Goal: Task Accomplishment & Management: Manage account settings

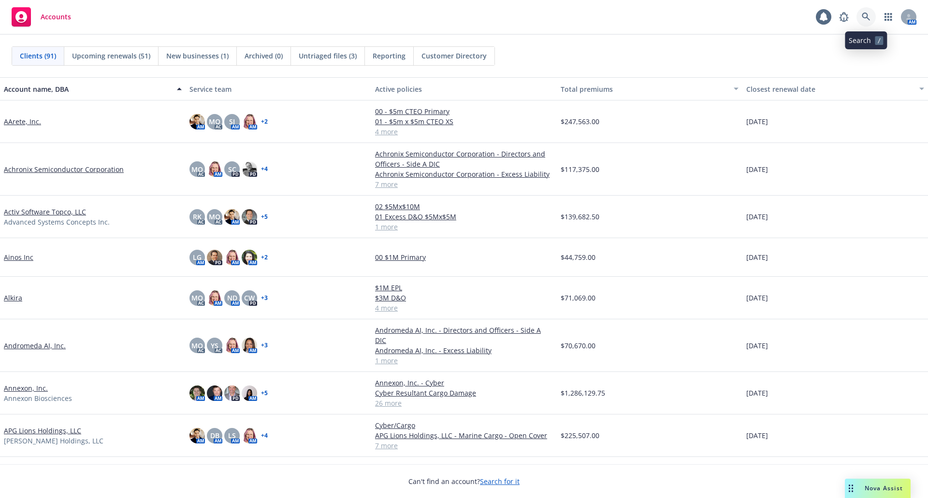
click at [865, 16] on icon at bounding box center [866, 17] width 9 height 9
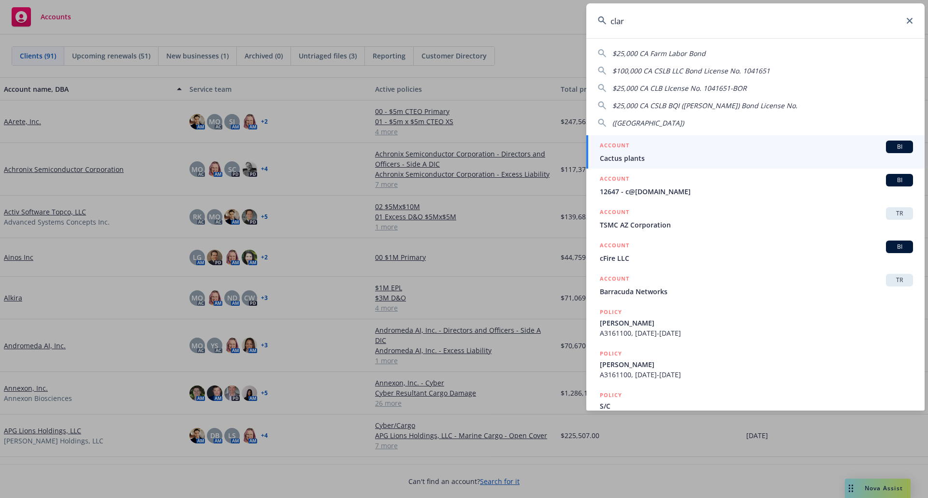
type input "clara"
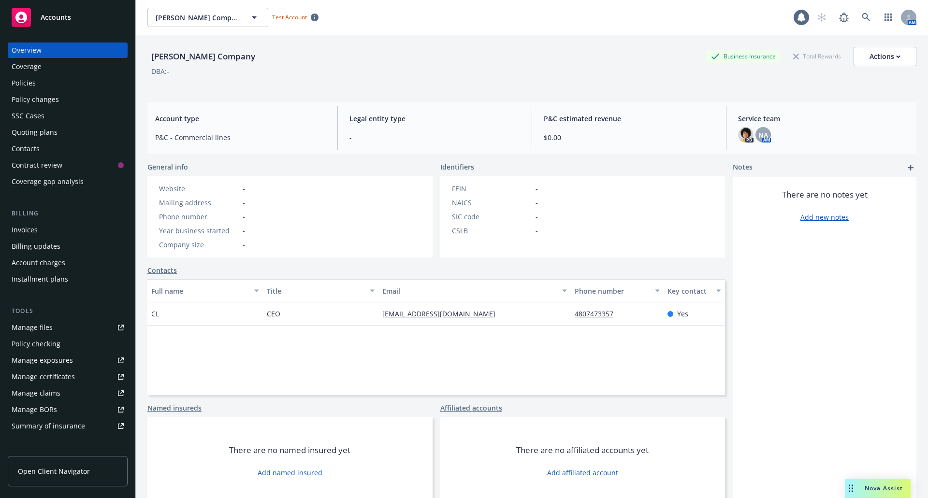
click at [41, 82] on div "Policies" at bounding box center [68, 82] width 112 height 15
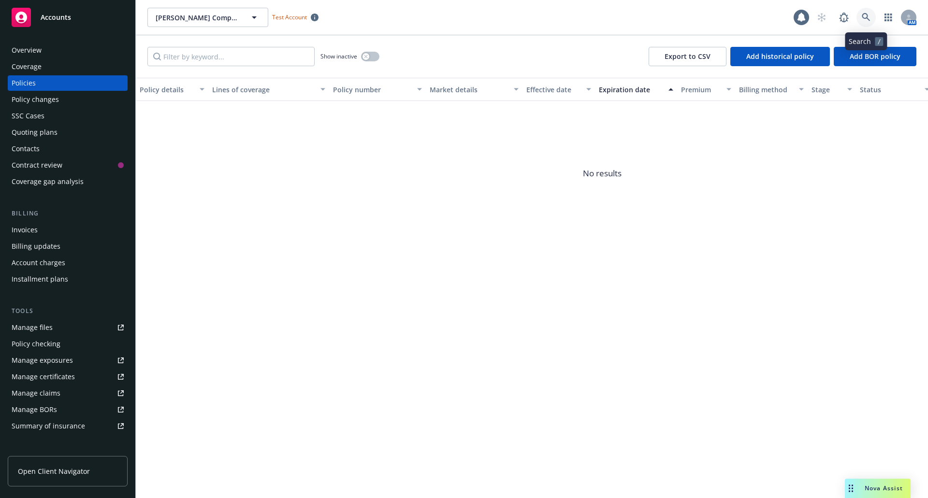
click at [864, 23] on link at bounding box center [866, 17] width 19 height 19
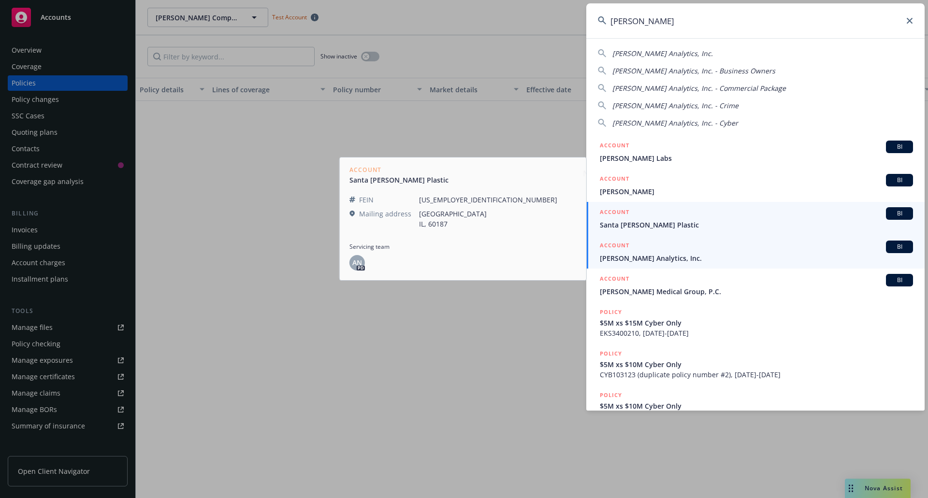
type input "clara"
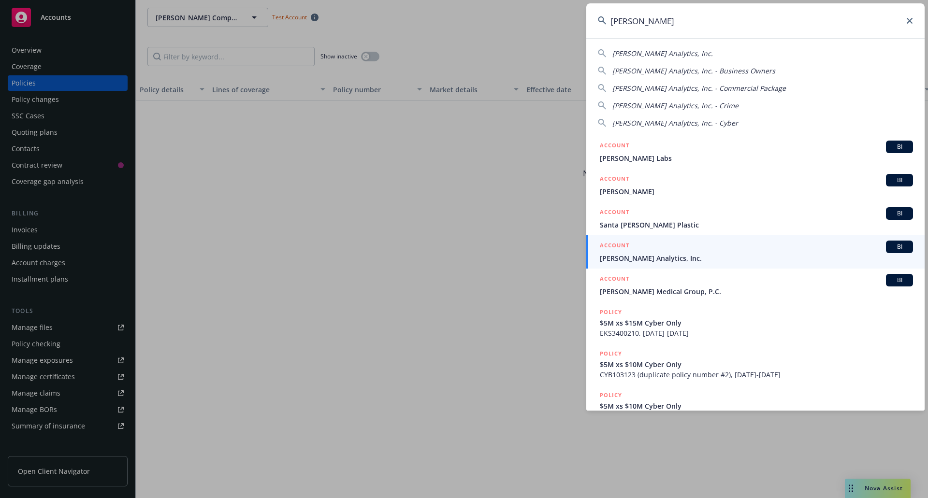
click at [641, 250] on div "ACCOUNT BI" at bounding box center [756, 247] width 313 height 13
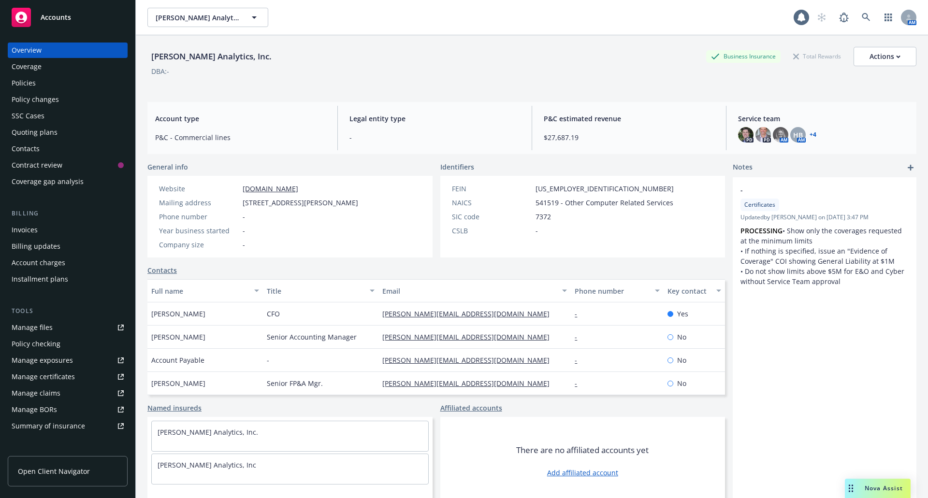
click at [26, 130] on div "Quoting plans" at bounding box center [35, 132] width 46 height 15
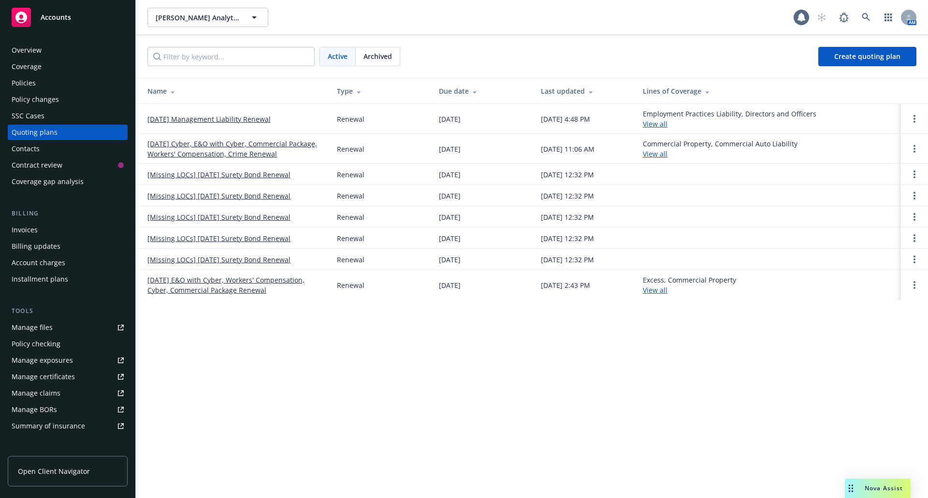
click at [183, 117] on link "11/15/25 Management Liability Renewal" at bounding box center [208, 119] width 123 height 10
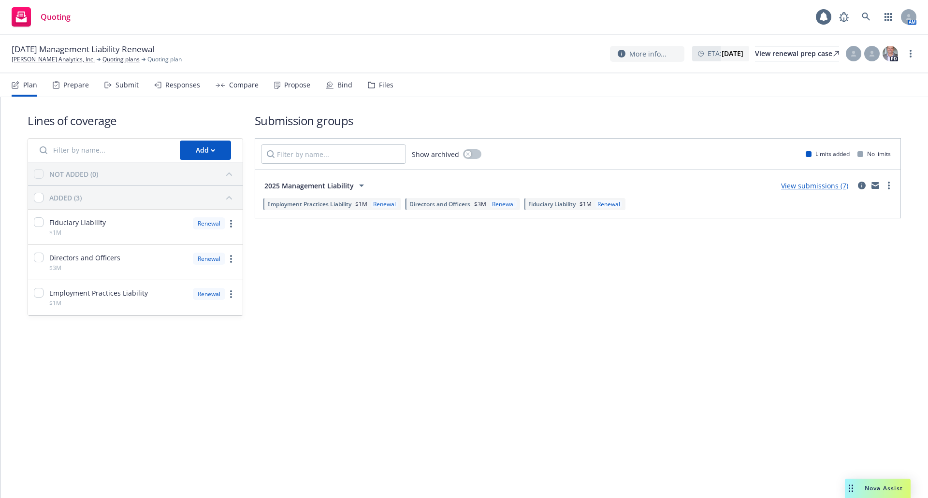
click at [123, 86] on div "Submit" at bounding box center [127, 85] width 23 height 8
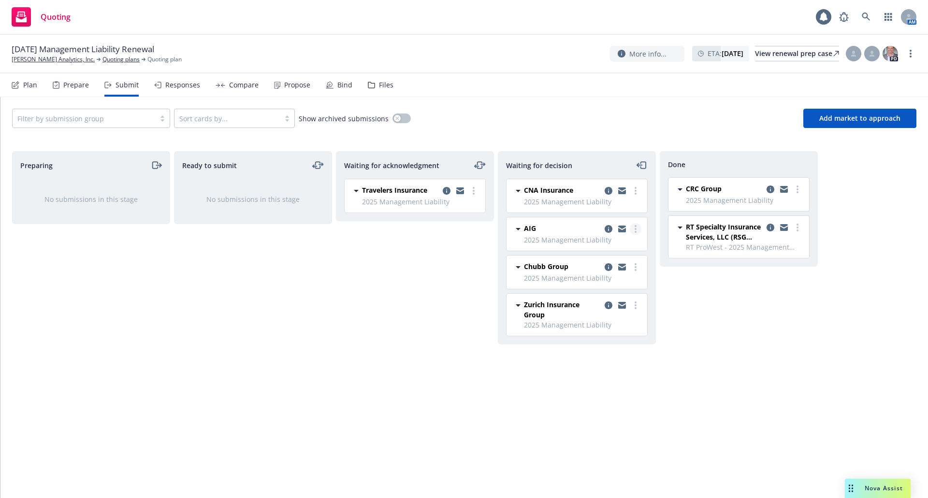
click at [635, 230] on icon "more" at bounding box center [636, 229] width 2 height 8
click at [607, 282] on link "Add accepted decision" at bounding box center [592, 287] width 97 height 19
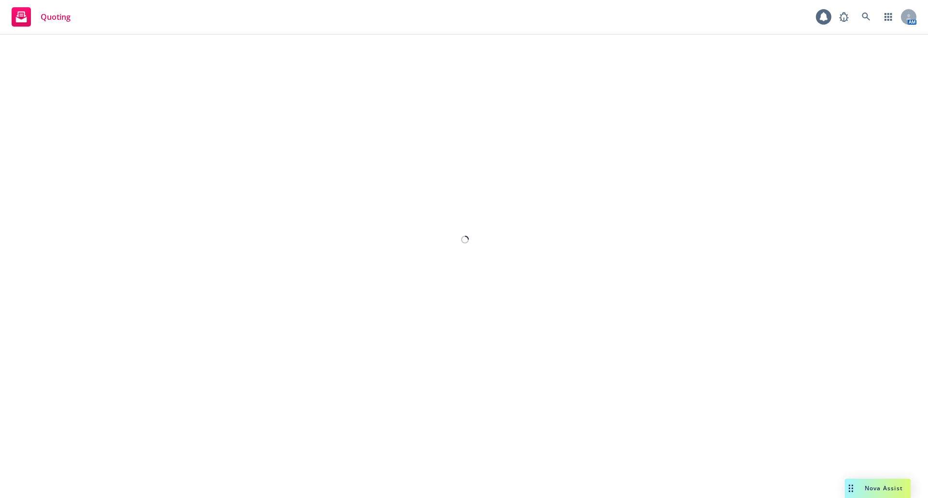
select select "12"
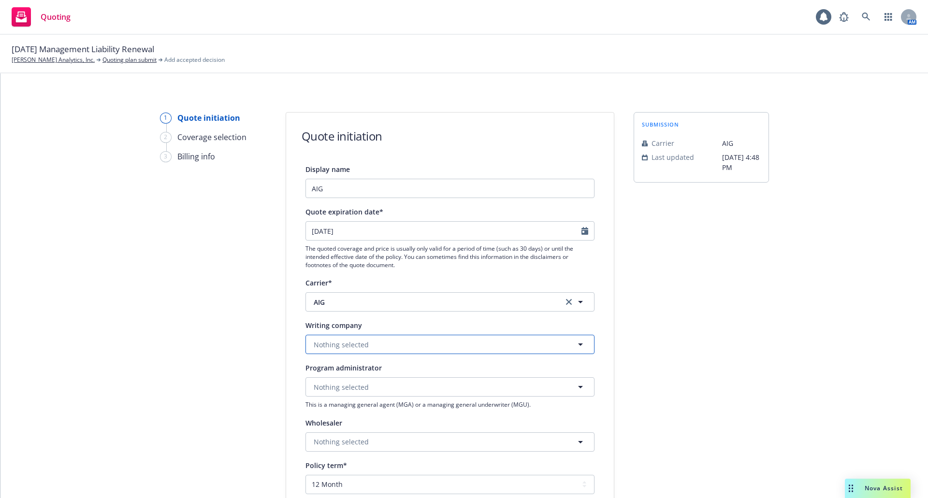
click at [320, 350] on span "Nothing selected" at bounding box center [341, 345] width 55 height 10
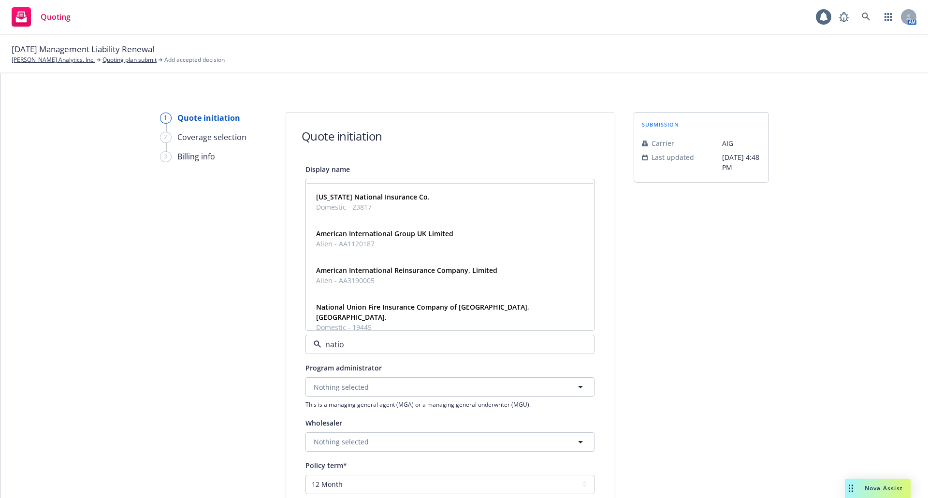
type input "nation"
click at [349, 324] on div "National Union Fire Insurance Company of Pittsburgh, Pa. Domestic - 19445" at bounding box center [448, 317] width 272 height 34
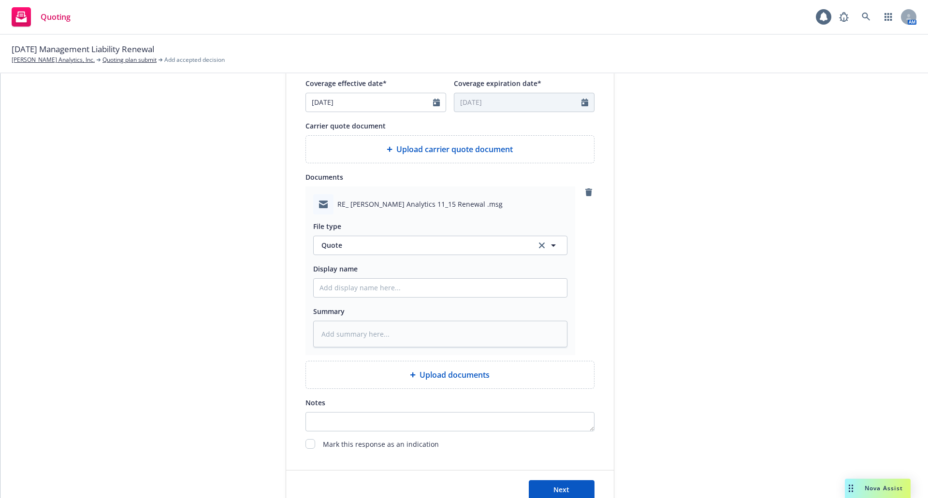
scroll to position [483, 0]
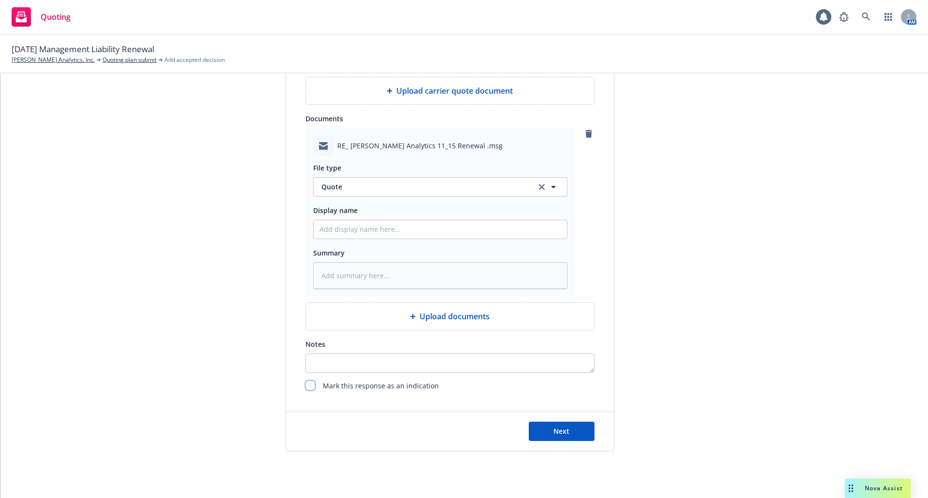
click at [306, 386] on input "checkbox" at bounding box center [311, 386] width 10 height 10
checkbox input "true"
click at [554, 437] on button "Next" at bounding box center [562, 431] width 66 height 19
type textarea "x"
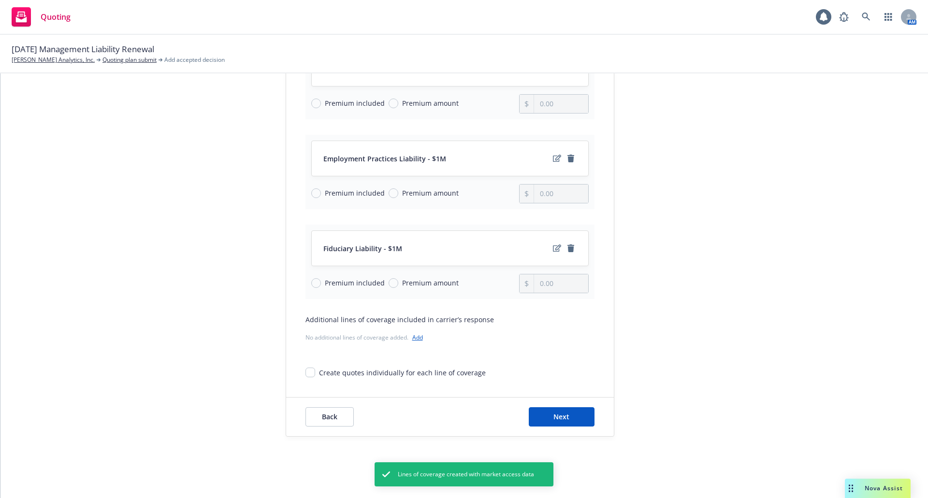
scroll to position [180, 0]
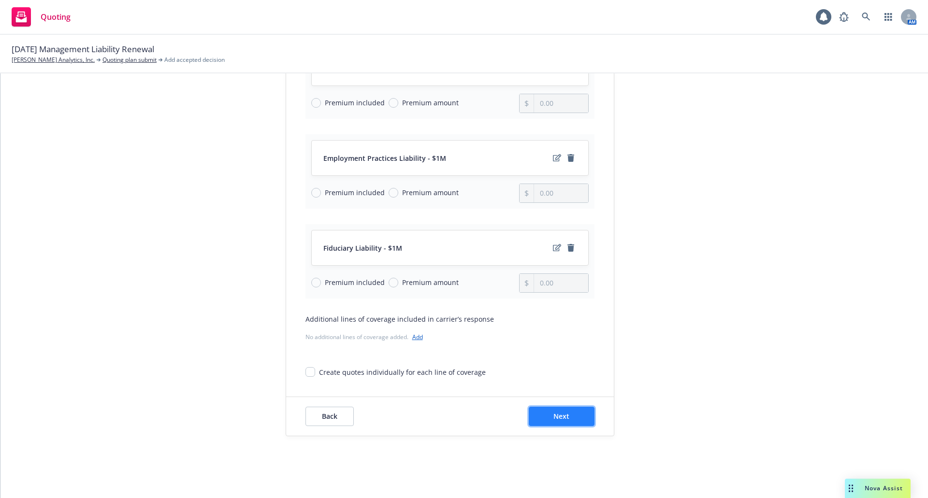
click at [567, 418] on button "Next" at bounding box center [562, 416] width 66 height 19
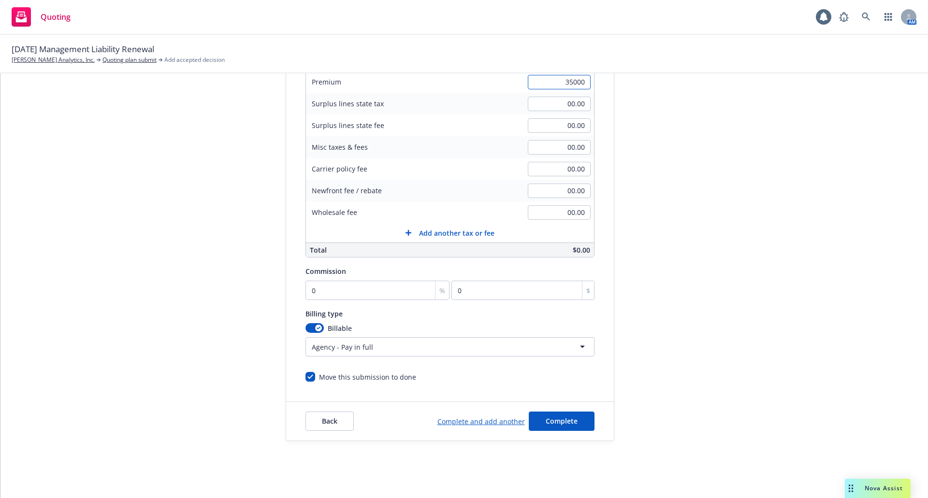
scroll to position [170, 0]
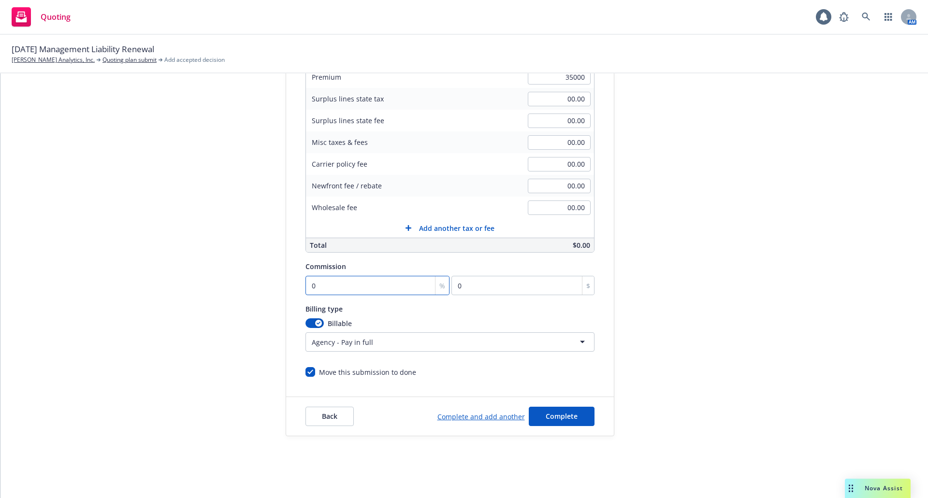
type input "35,000.00"
click at [370, 283] on input "0" at bounding box center [378, 285] width 145 height 19
type input "1"
type input "350"
type input "15"
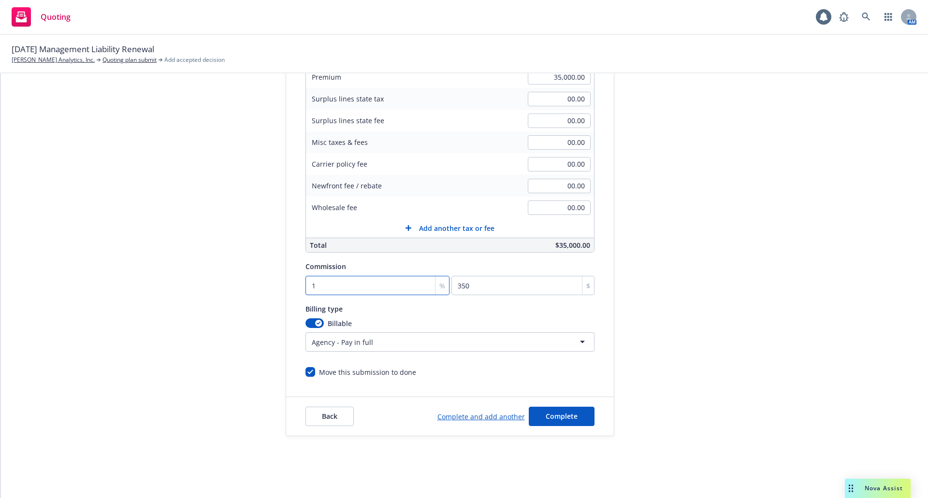
type input "5250"
type input "15"
click at [575, 416] on button "Complete" at bounding box center [562, 416] width 66 height 19
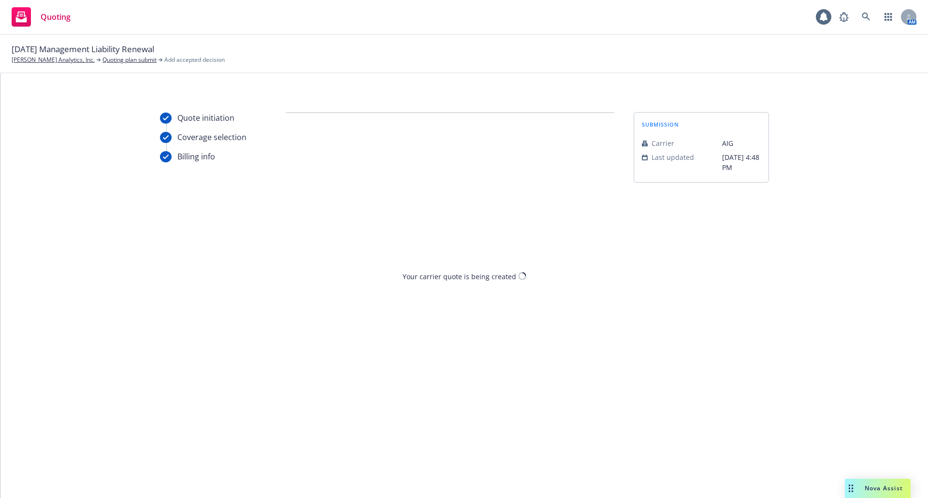
scroll to position [0, 0]
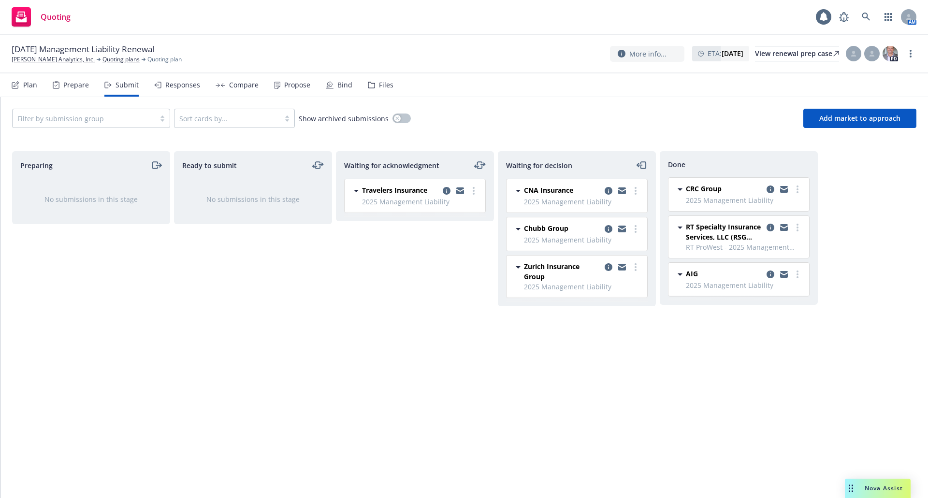
click at [169, 90] on div "Responses" at bounding box center [177, 84] width 46 height 23
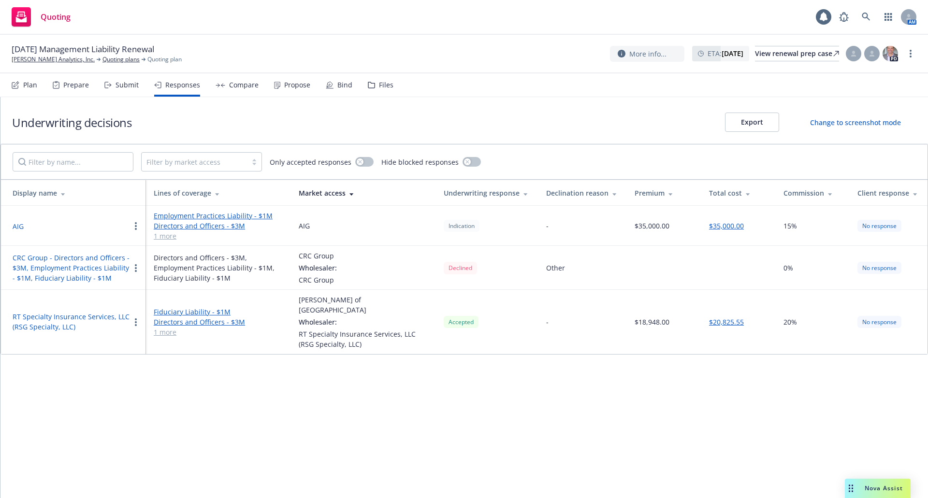
click at [222, 88] on div "Compare" at bounding box center [237, 84] width 43 height 23
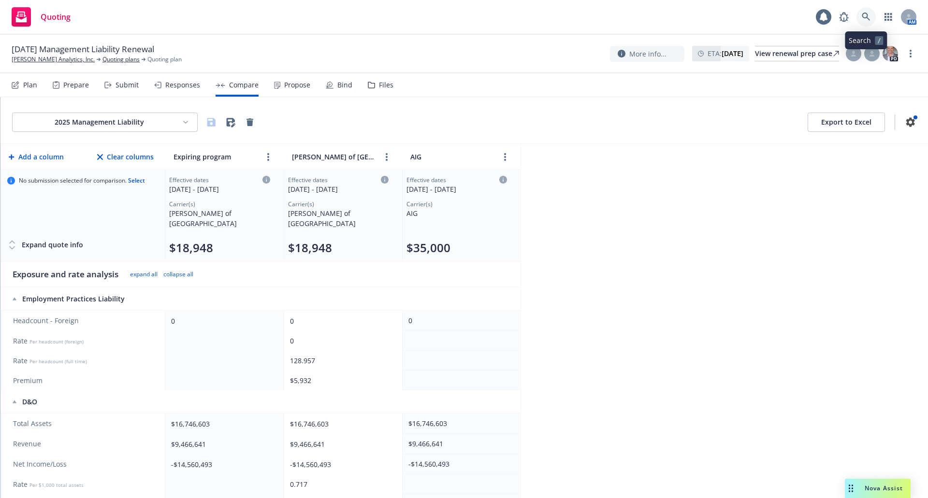
click at [864, 17] on icon at bounding box center [866, 17] width 9 height 9
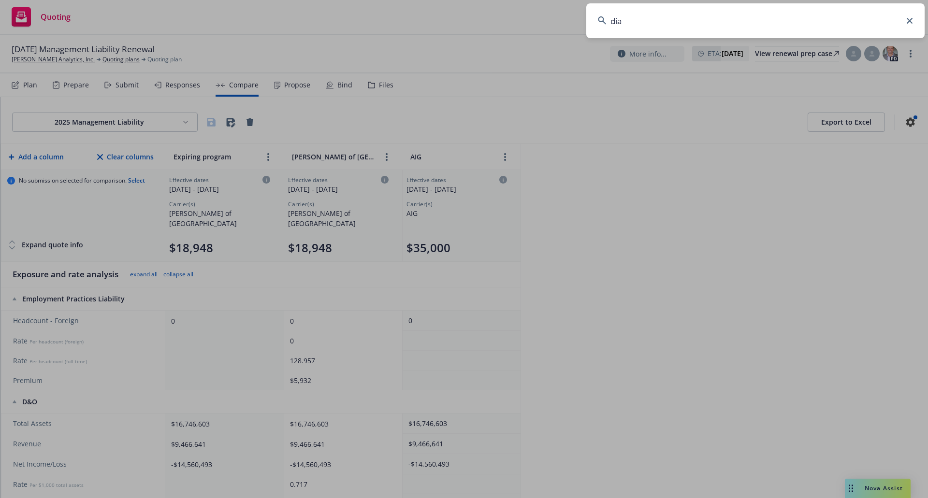
type input "diam"
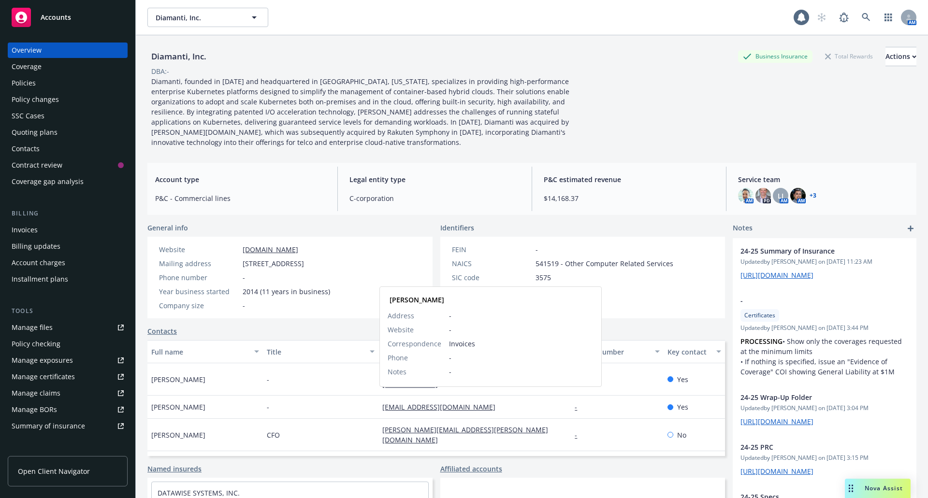
click at [441, 403] on link "fcatalano@diamanti.com" at bounding box center [442, 407] width 121 height 9
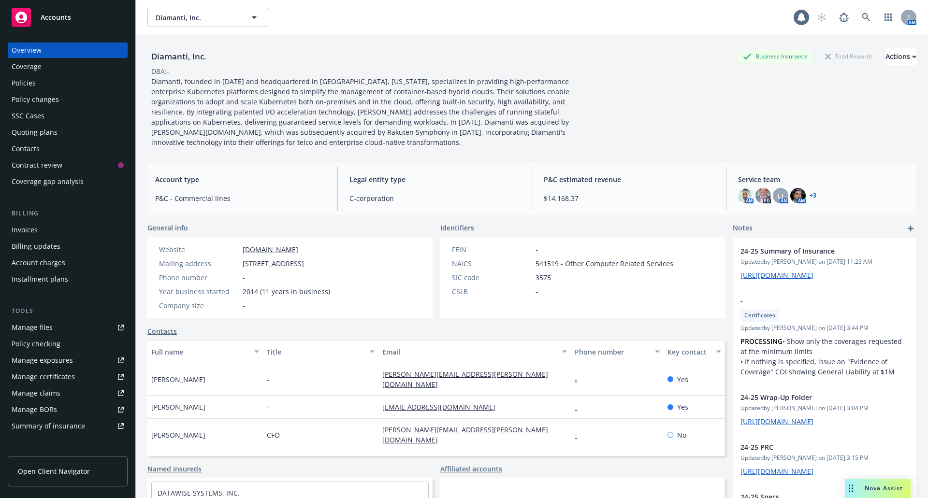
click at [30, 86] on div "Policies" at bounding box center [24, 82] width 24 height 15
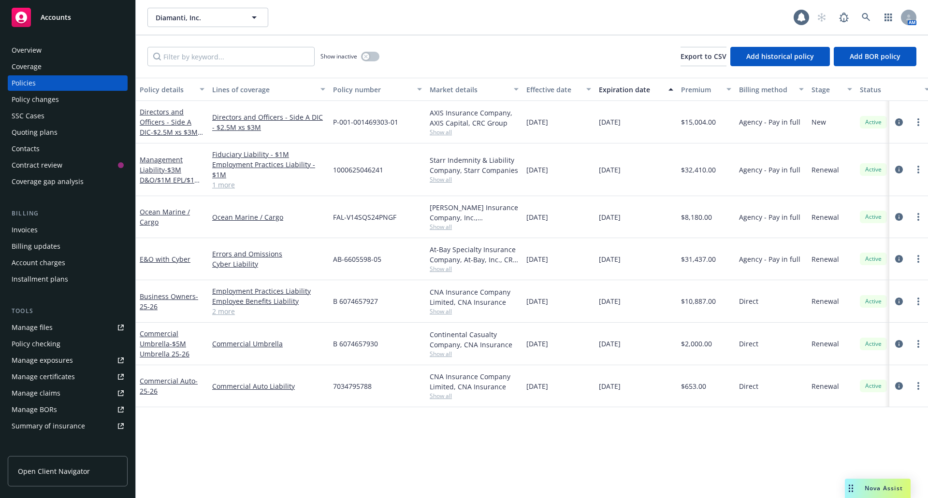
click at [40, 51] on div "Overview" at bounding box center [27, 50] width 30 height 15
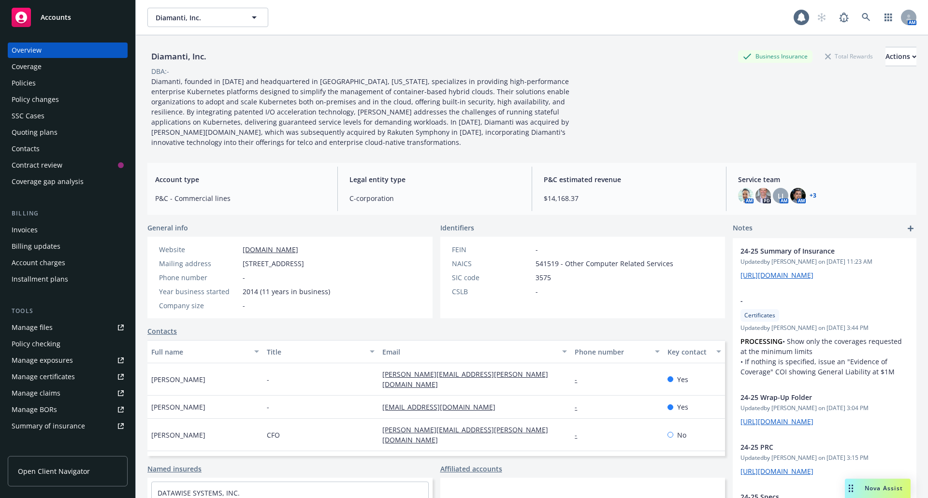
click at [267, 255] on div "Website diamanti.com Mailing address 111 N Market St, Suite 800, San Jose, CA, …" at bounding box center [244, 278] width 179 height 66
click at [267, 250] on link "diamanti.com" at bounding box center [271, 249] width 56 height 9
click at [862, 19] on icon at bounding box center [866, 17] width 9 height 9
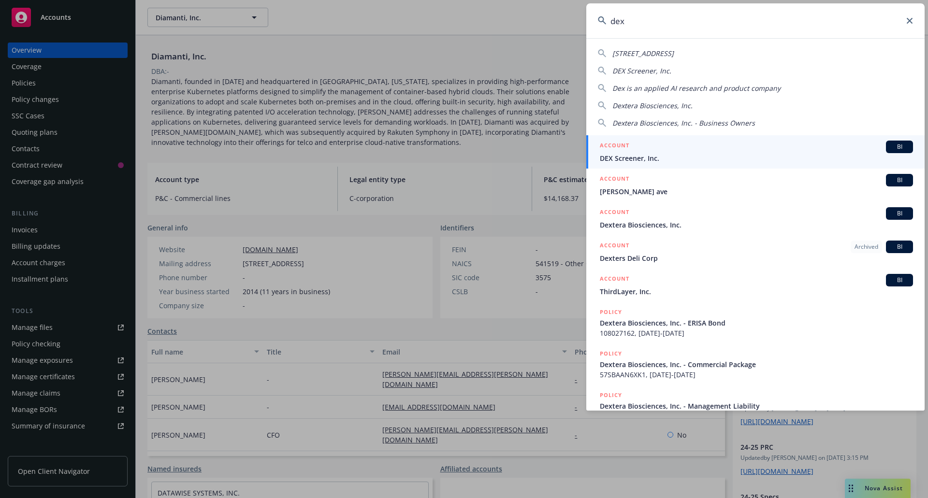
type input "dex"
click at [744, 151] on div "ACCOUNT BI" at bounding box center [756, 147] width 313 height 13
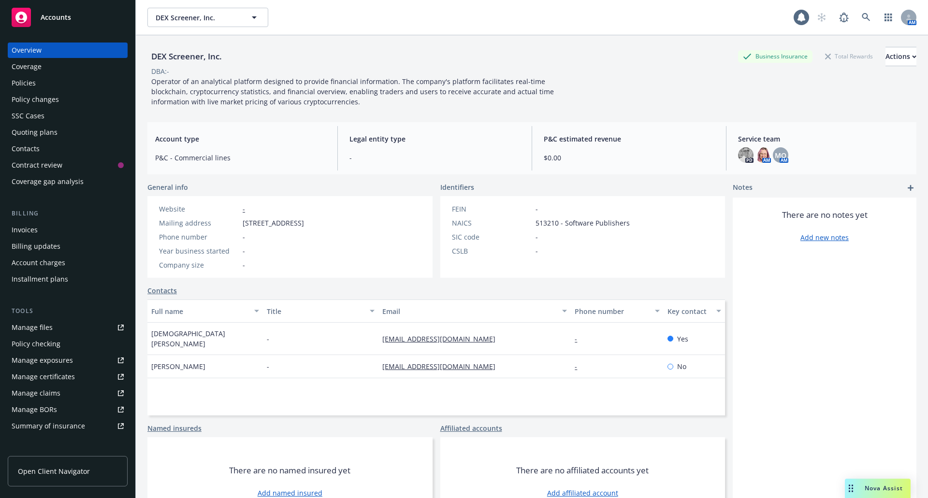
click at [50, 131] on div "Quoting plans" at bounding box center [35, 132] width 46 height 15
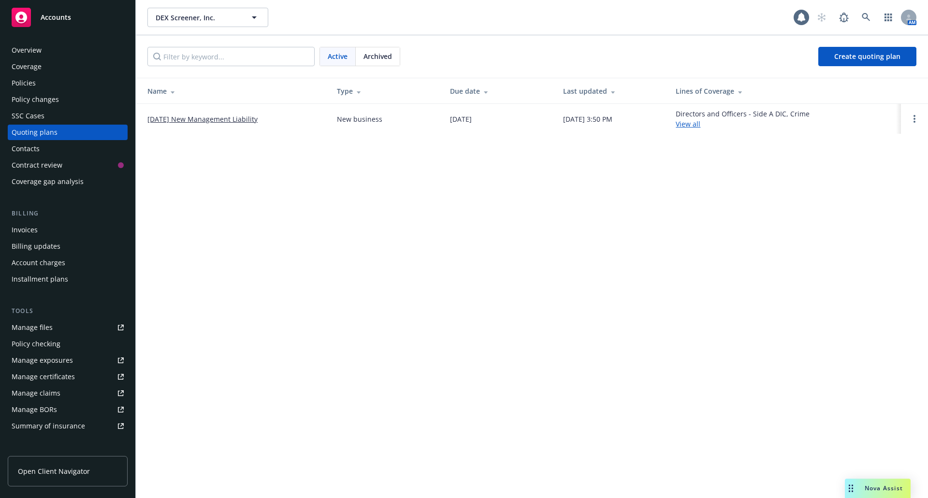
click at [195, 116] on link "[DATE] New Management Liability" at bounding box center [202, 119] width 110 height 10
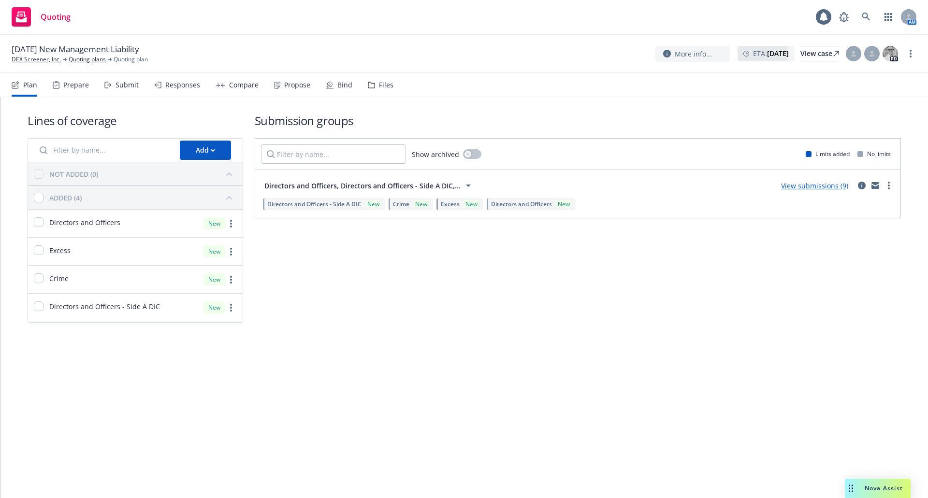
click at [127, 87] on div "Submit" at bounding box center [127, 85] width 23 height 8
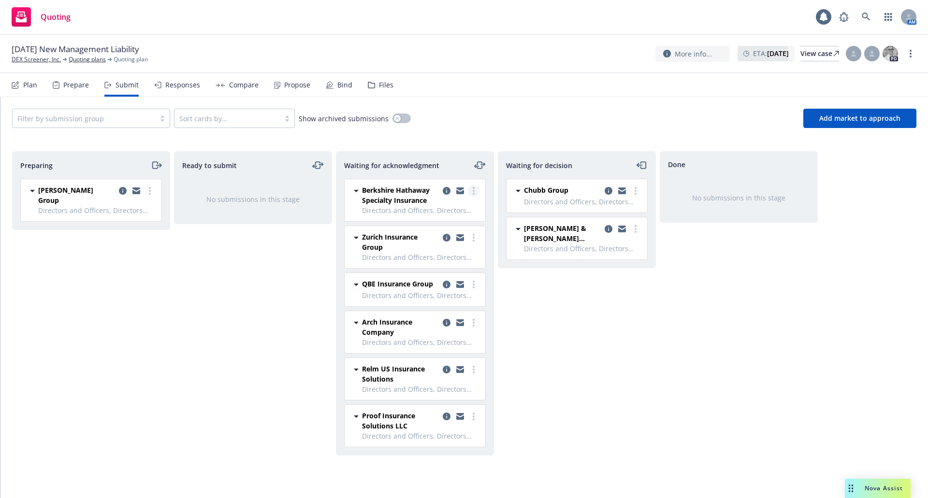
click at [473, 193] on icon "more" at bounding box center [474, 191] width 2 height 8
click at [477, 164] on icon "moveLeftRight" at bounding box center [480, 166] width 12 height 12
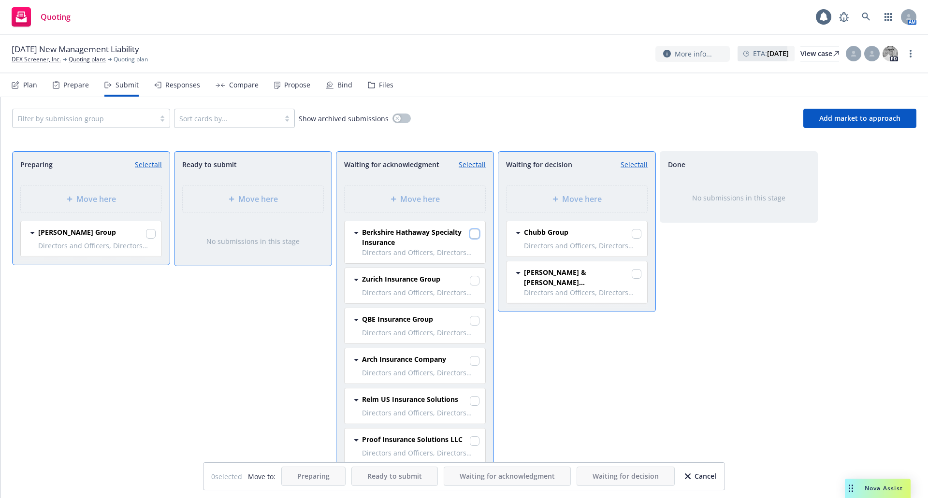
click at [476, 235] on input "checkbox" at bounding box center [475, 234] width 10 height 10
checkbox input "true"
click at [476, 325] on input "checkbox" at bounding box center [475, 321] width 10 height 10
checkbox input "true"
click at [477, 359] on input "checkbox" at bounding box center [475, 361] width 10 height 10
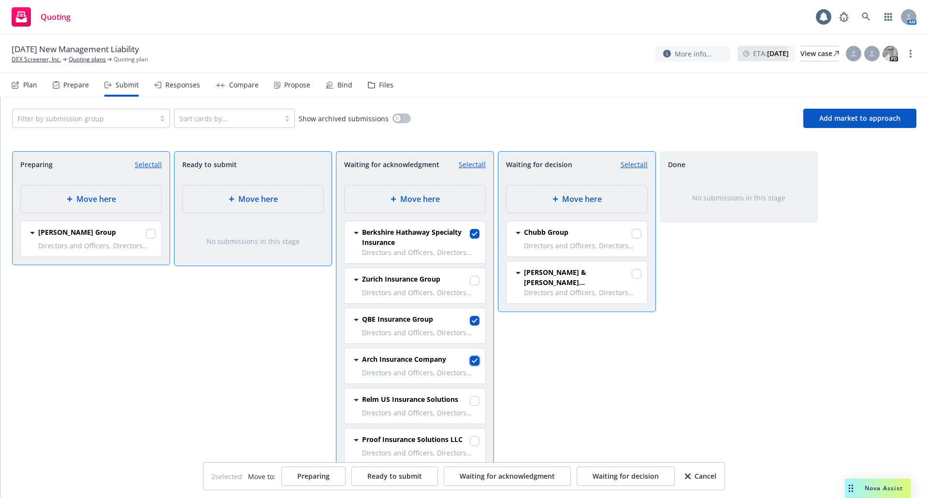
checkbox input "true"
click at [568, 196] on span "Move here" at bounding box center [582, 199] width 40 height 12
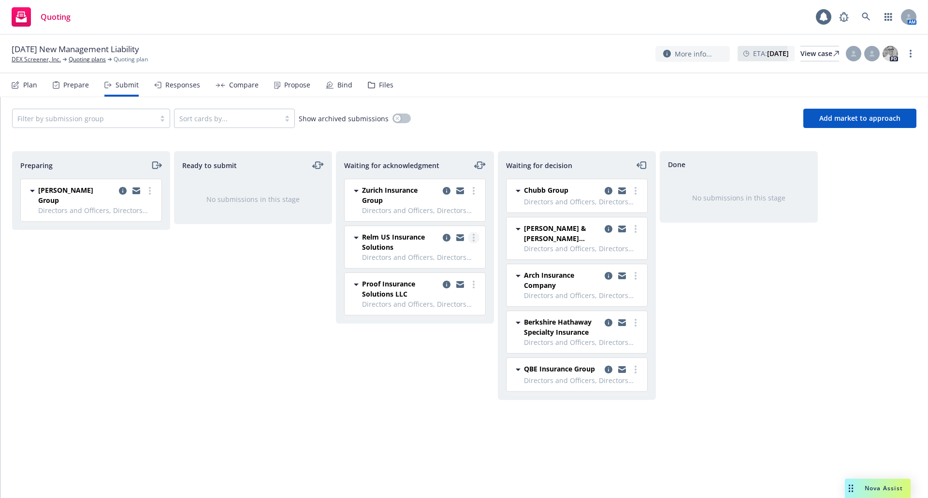
click at [473, 238] on circle "more" at bounding box center [474, 238] width 2 height 2
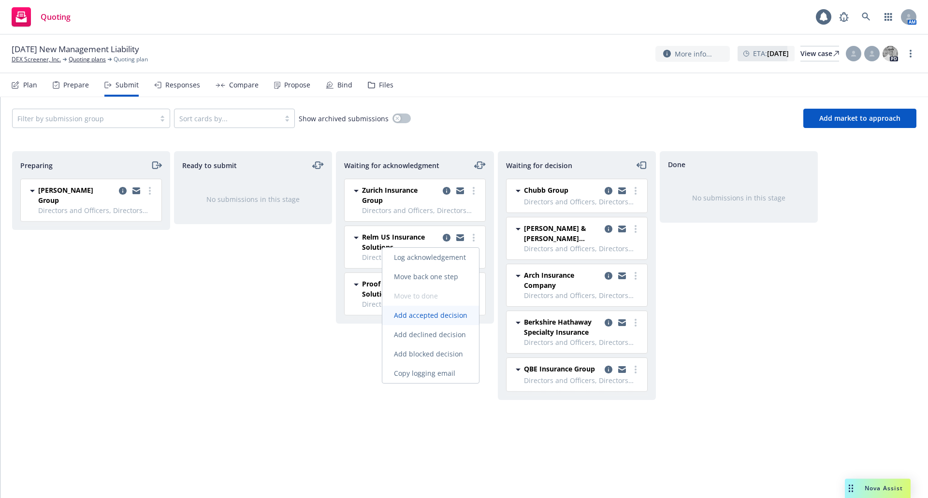
click at [452, 318] on span "Add accepted decision" at bounding box center [430, 315] width 97 height 9
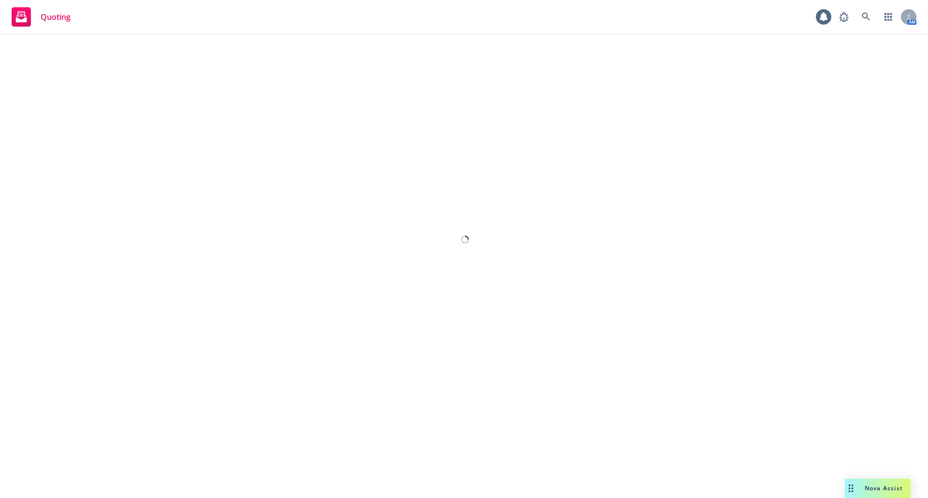
select select "12"
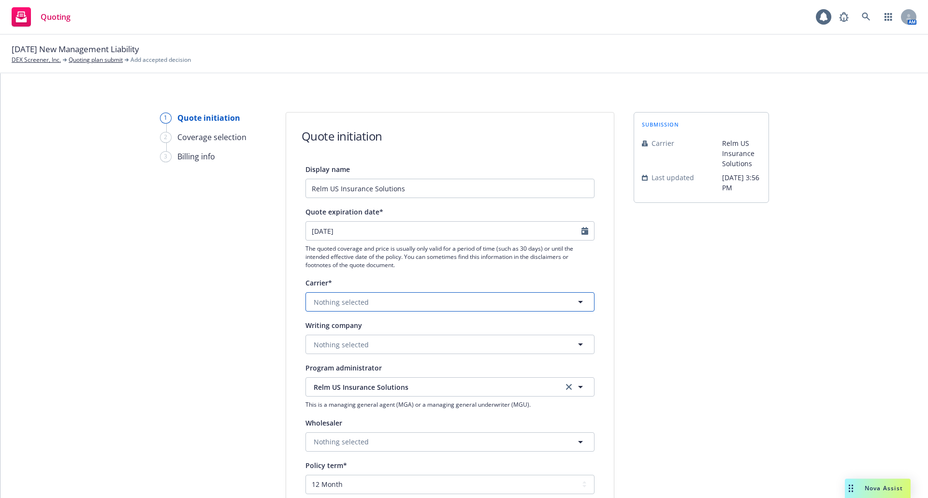
click at [367, 299] on button "Nothing selected" at bounding box center [450, 301] width 289 height 19
click at [364, 359] on span "Non-appointed carrier" at bounding box center [352, 363] width 73 height 10
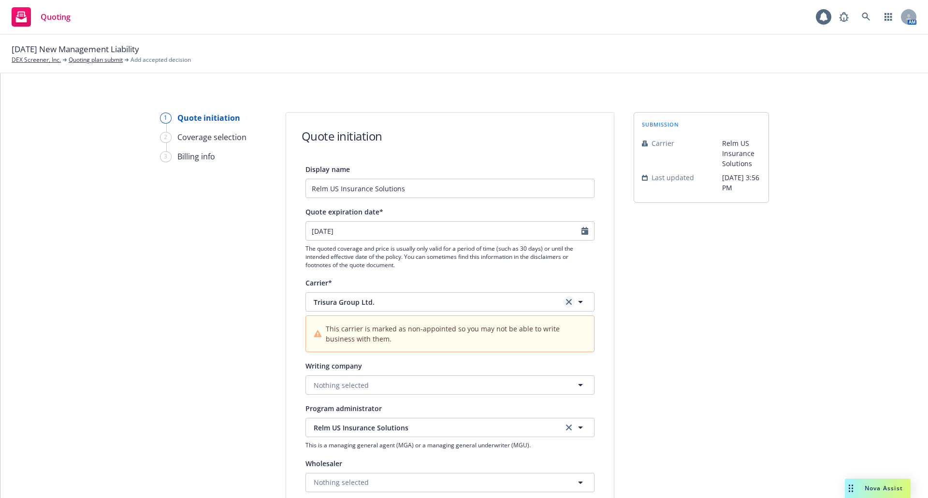
click at [563, 302] on link "clear selection" at bounding box center [569, 302] width 12 height 12
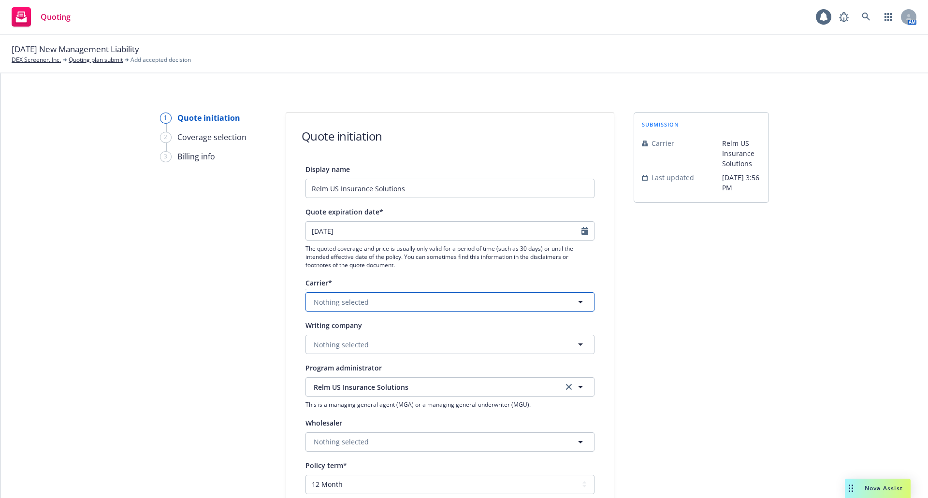
click at [480, 306] on button "Nothing selected" at bounding box center [450, 301] width 289 height 19
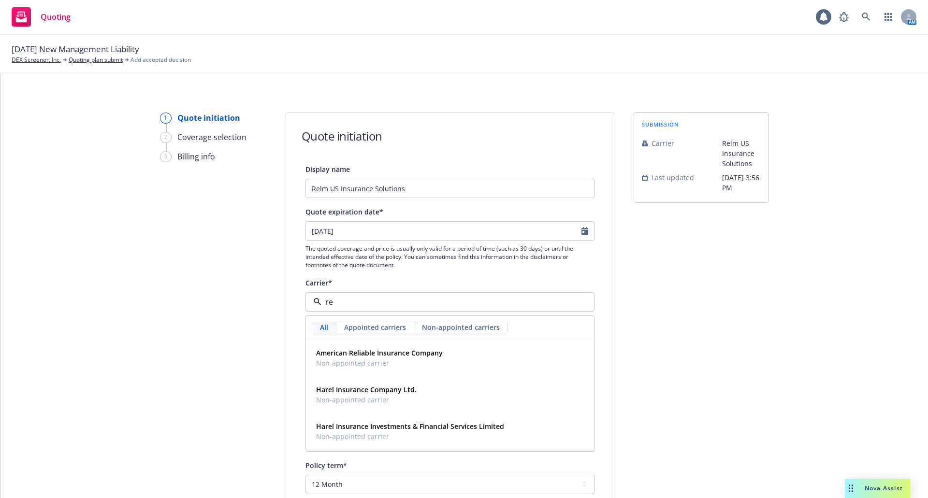
type input "r"
type input "tris"
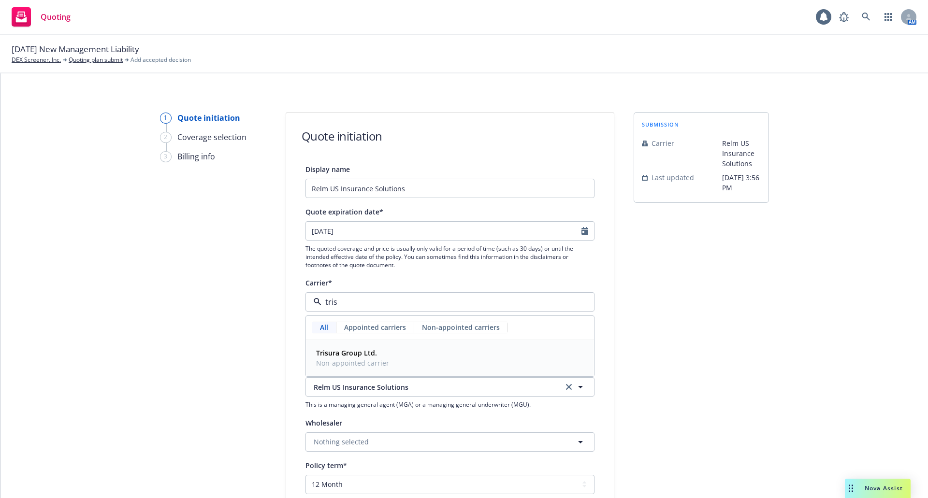
click at [400, 352] on div "Trisura Group Ltd. Non-appointed carrier" at bounding box center [450, 358] width 276 height 24
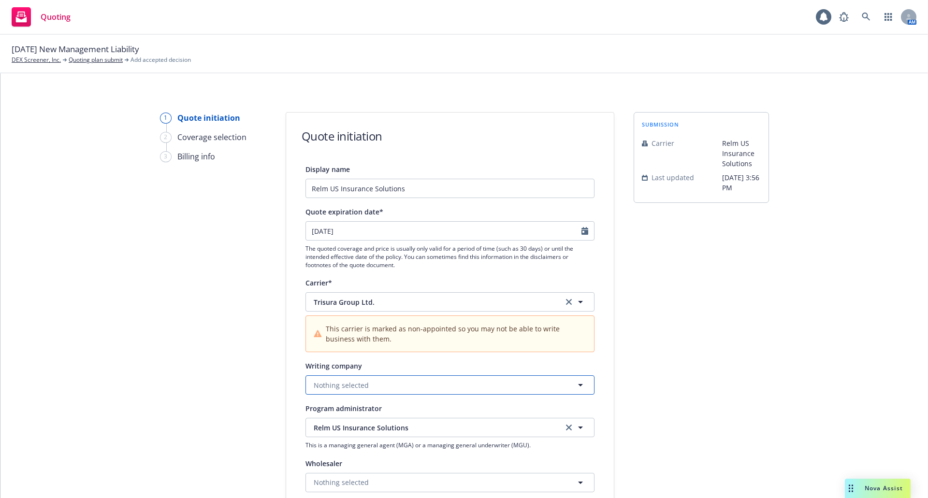
click at [376, 386] on button "Nothing selected" at bounding box center [450, 385] width 289 height 19
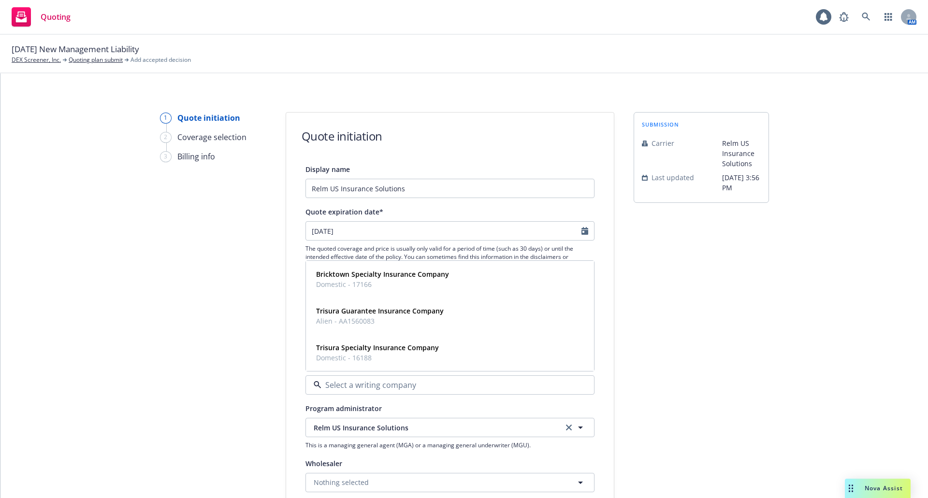
type input "t"
click at [376, 359] on span "Domestic - 16188" at bounding box center [377, 358] width 123 height 10
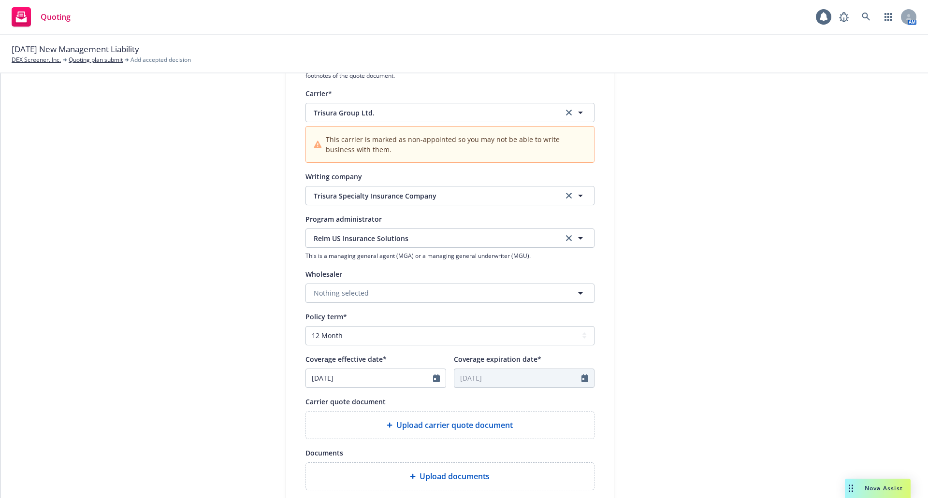
scroll to position [193, 0]
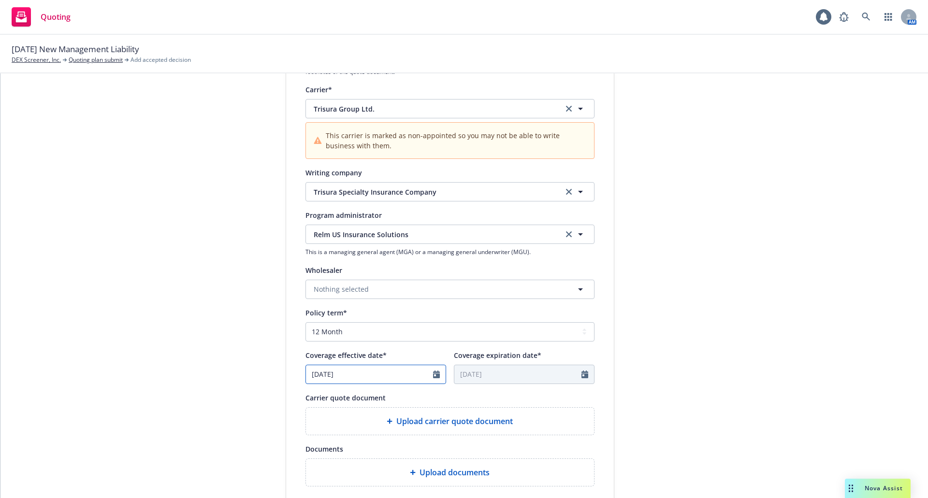
click at [433, 372] on icon "Calendar" at bounding box center [436, 375] width 7 height 8
select select "10"
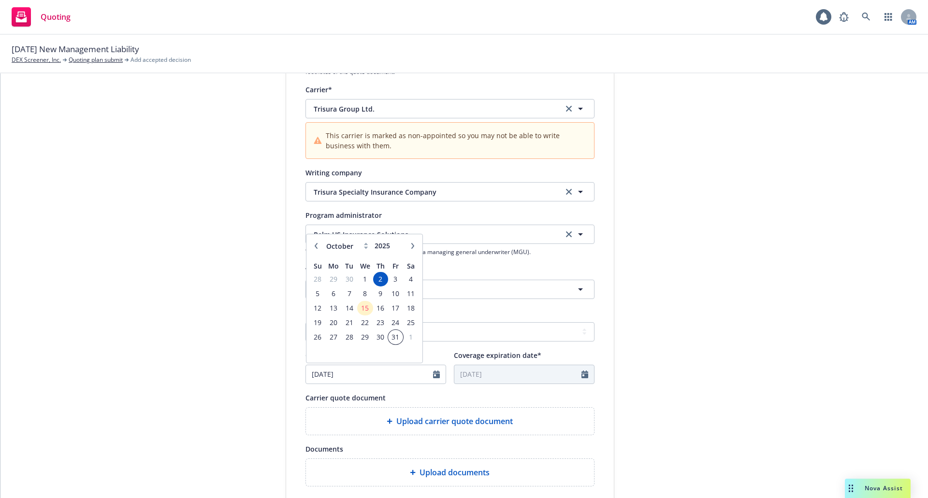
click at [393, 337] on span "31" at bounding box center [395, 337] width 13 height 12
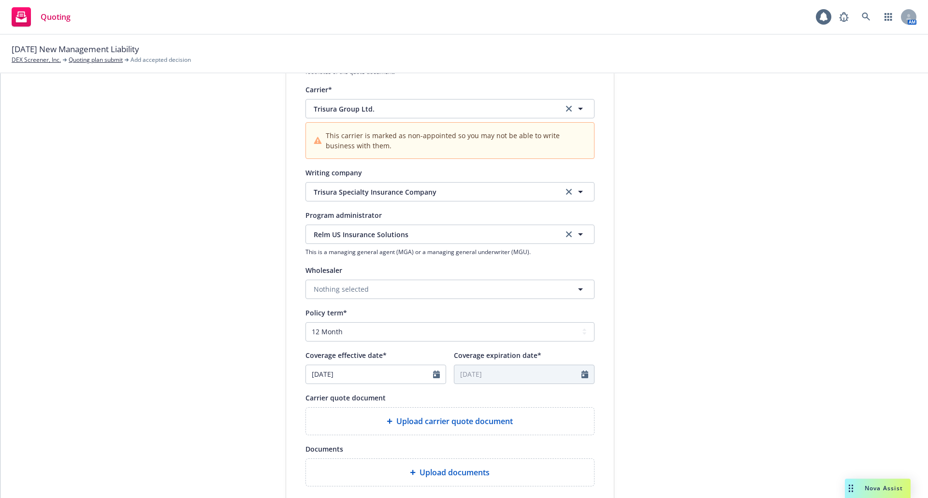
type input "[DATE]"
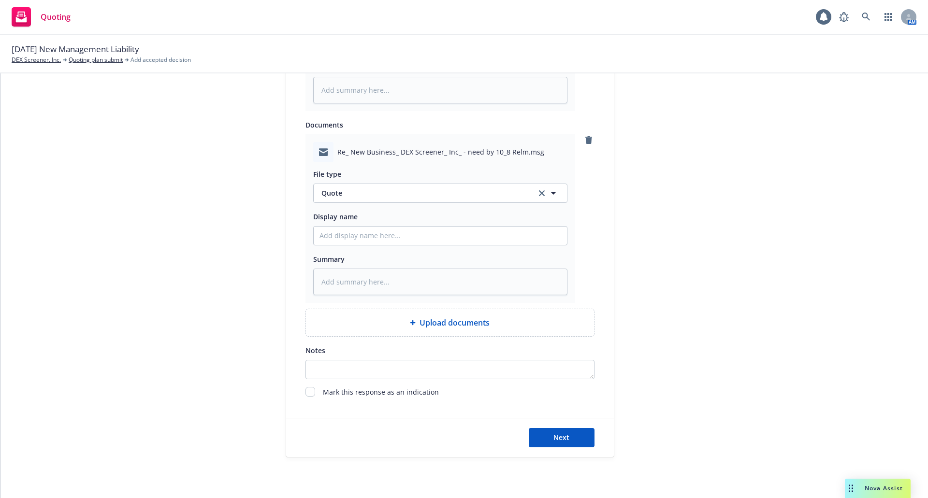
scroll to position [680, 0]
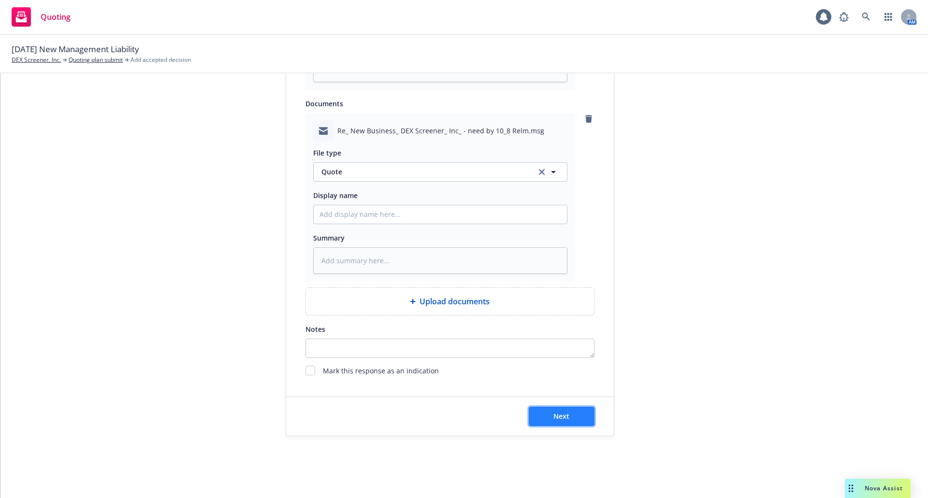
click at [553, 409] on button "Next" at bounding box center [562, 416] width 66 height 19
type textarea "x"
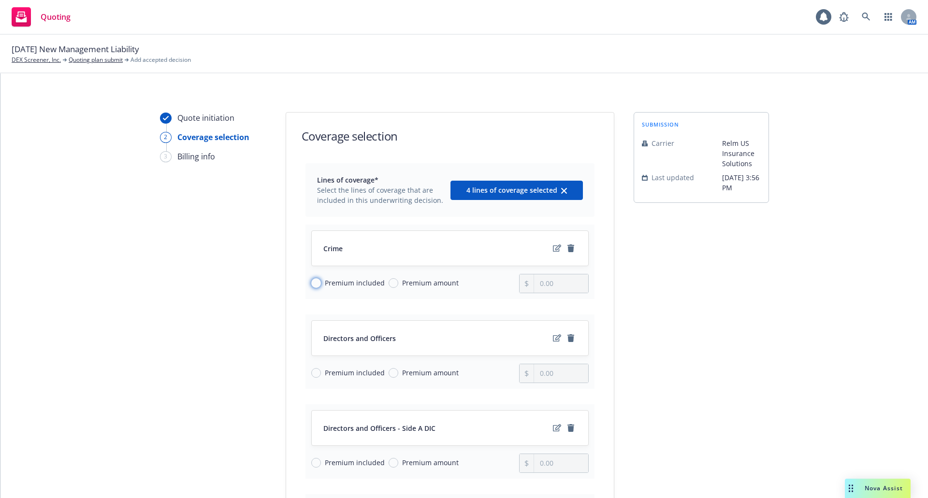
click at [311, 282] on input "Premium included" at bounding box center [316, 283] width 10 height 10
radio input "true"
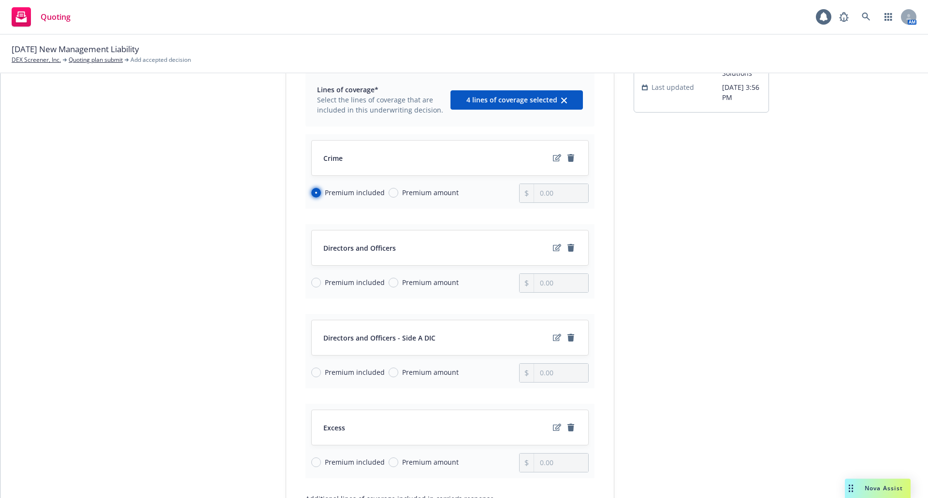
scroll to position [97, 0]
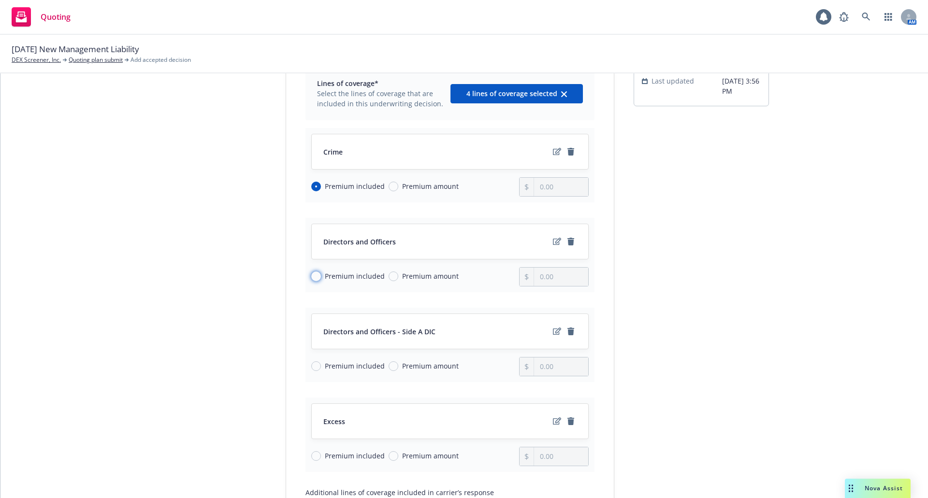
click at [312, 279] on input "Premium included" at bounding box center [316, 277] width 10 height 10
radio input "true"
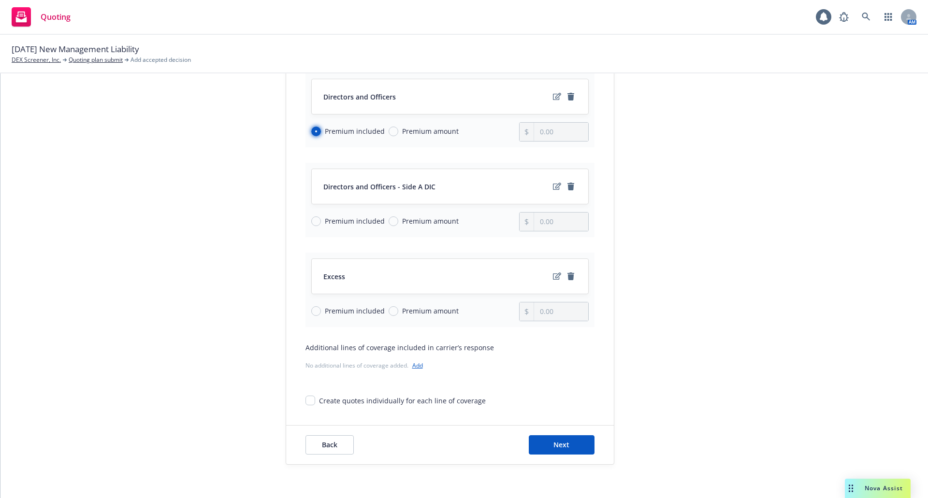
scroll to position [193, 0]
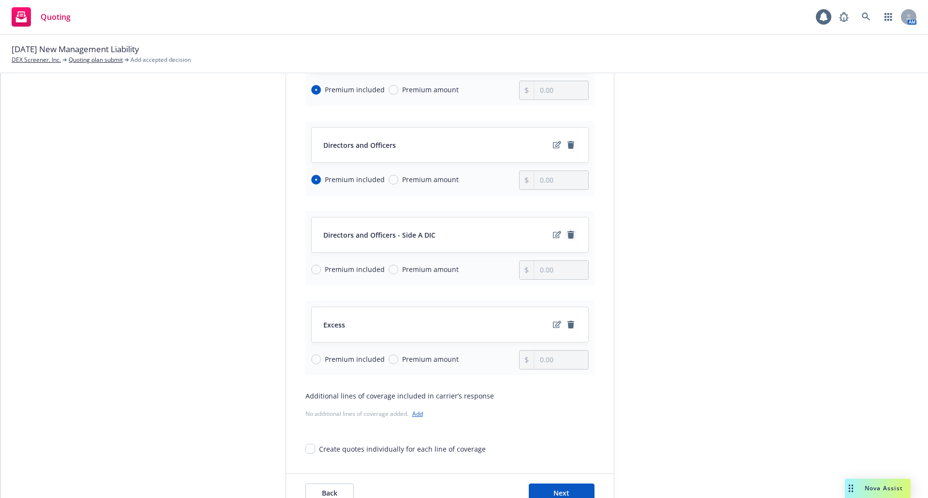
click at [568, 237] on icon "remove" at bounding box center [571, 235] width 7 height 8
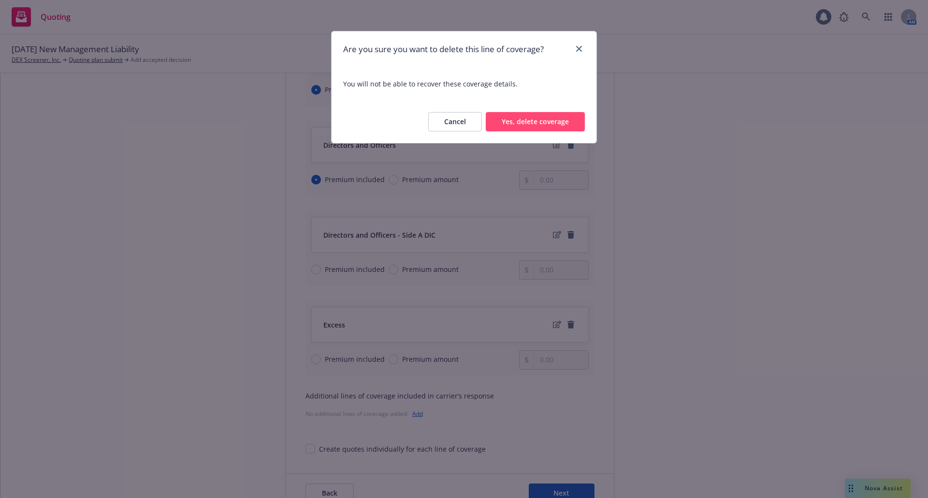
click at [524, 119] on button "Yes, delete coverage" at bounding box center [535, 121] width 99 height 19
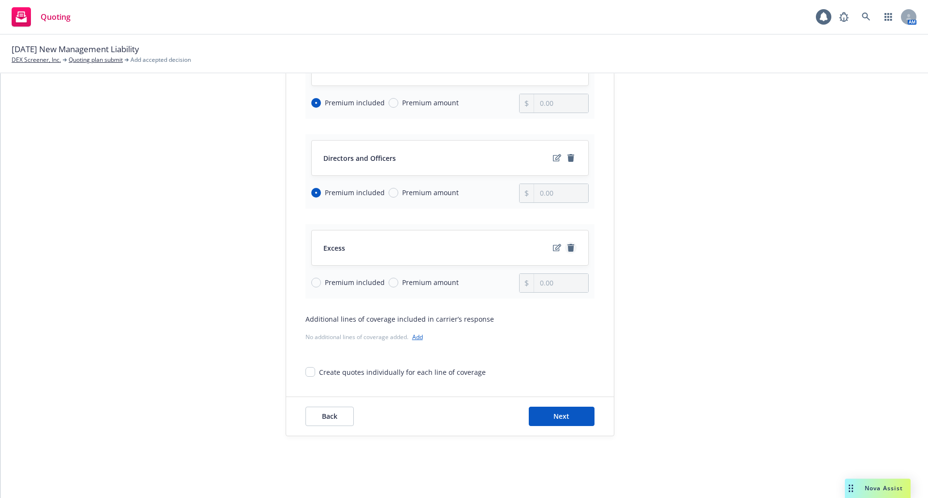
click at [568, 253] on link "remove" at bounding box center [571, 248] width 12 height 12
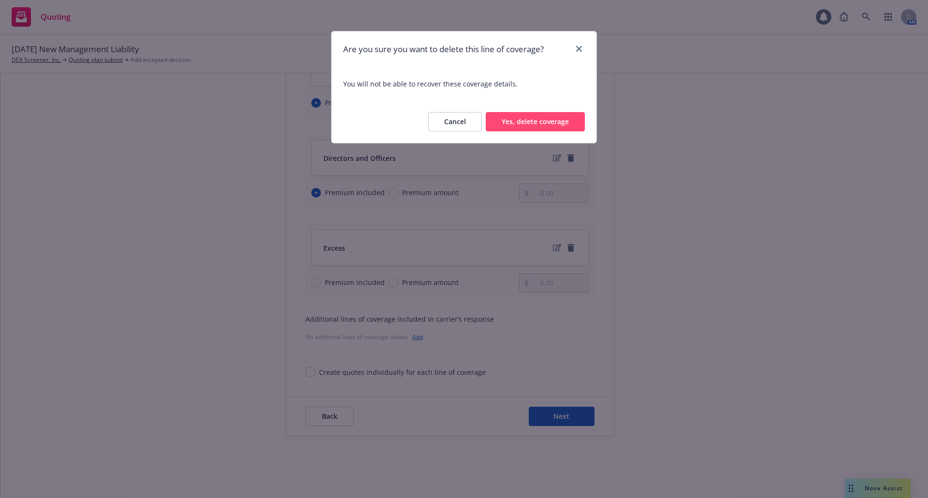
click at [537, 121] on button "Yes, delete coverage" at bounding box center [535, 121] width 99 height 19
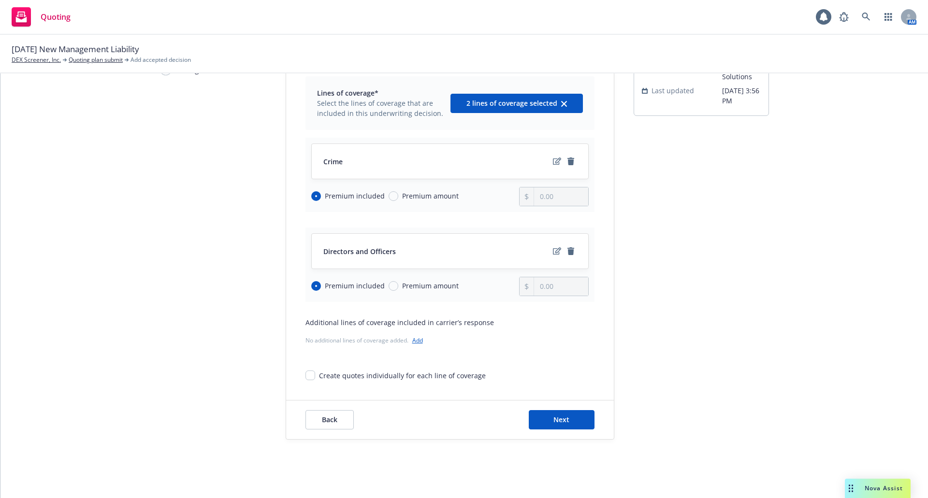
scroll to position [90, 0]
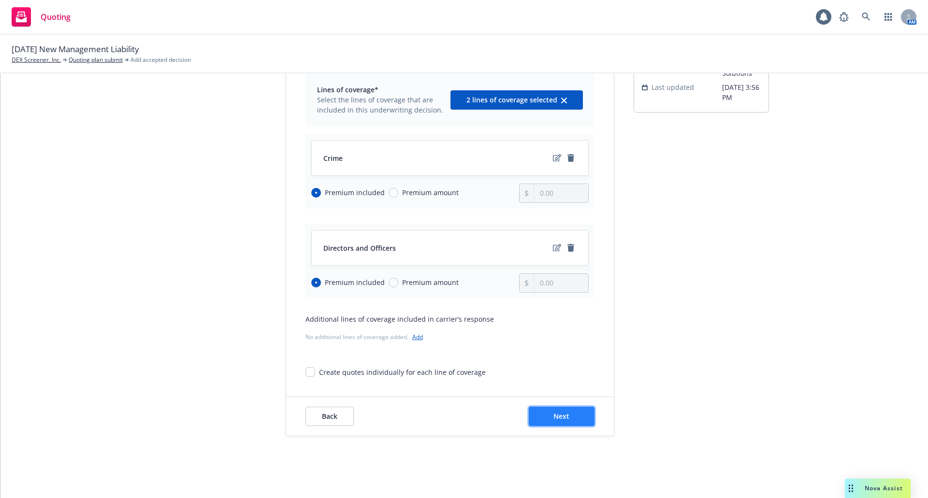
click at [529, 418] on button "Next" at bounding box center [562, 416] width 66 height 19
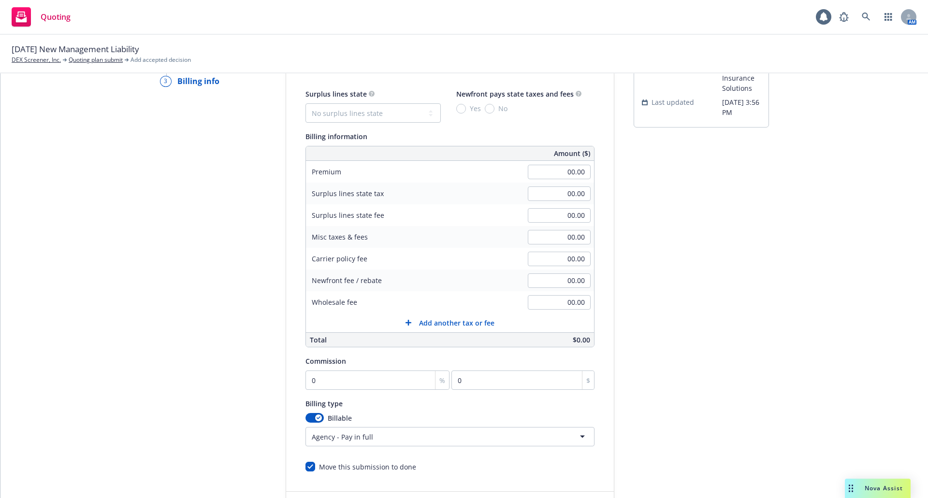
scroll to position [0, 0]
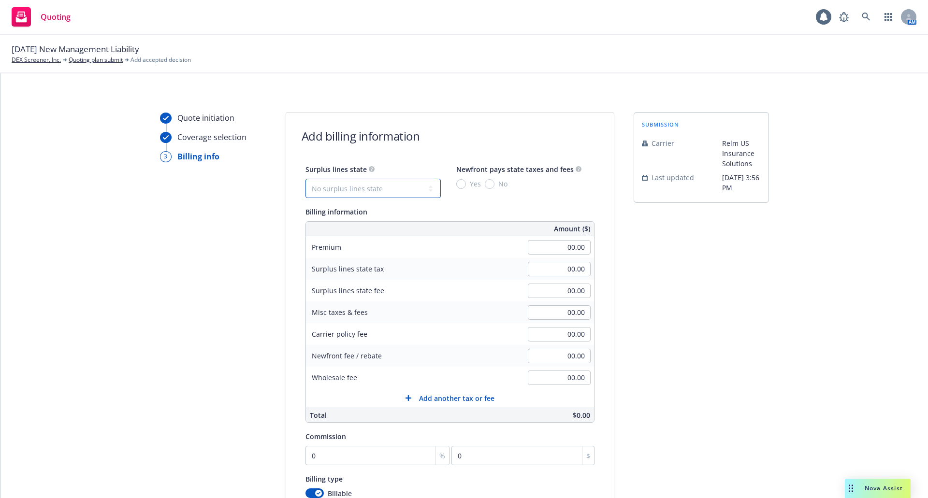
click at [432, 190] on select "No surplus lines state [US_STATE] [US_STATE] [US_STATE] [US_STATE] [US_STATE] […" at bounding box center [373, 188] width 135 height 19
click at [353, 189] on select "No surplus lines state [US_STATE] [US_STATE] [US_STATE] [US_STATE] [US_STATE] […" at bounding box center [373, 188] width 135 height 19
select select "DE"
click at [306, 179] on select "No surplus lines state [US_STATE] [US_STATE] [US_STATE] [US_STATE] [US_STATE] […" at bounding box center [373, 188] width 135 height 19
click at [568, 248] on input "00.00" at bounding box center [559, 247] width 63 height 15
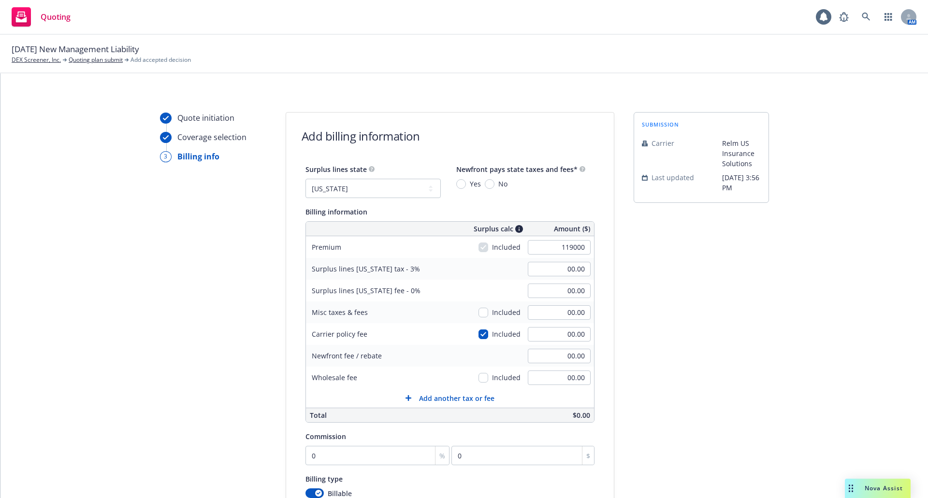
type input "119,000.00"
type input "3,570.00"
click at [687, 284] on div "submission Carrier Relm US Insurance Solutions Last updated [DATE] 3:56 PM" at bounding box center [701, 359] width 135 height 495
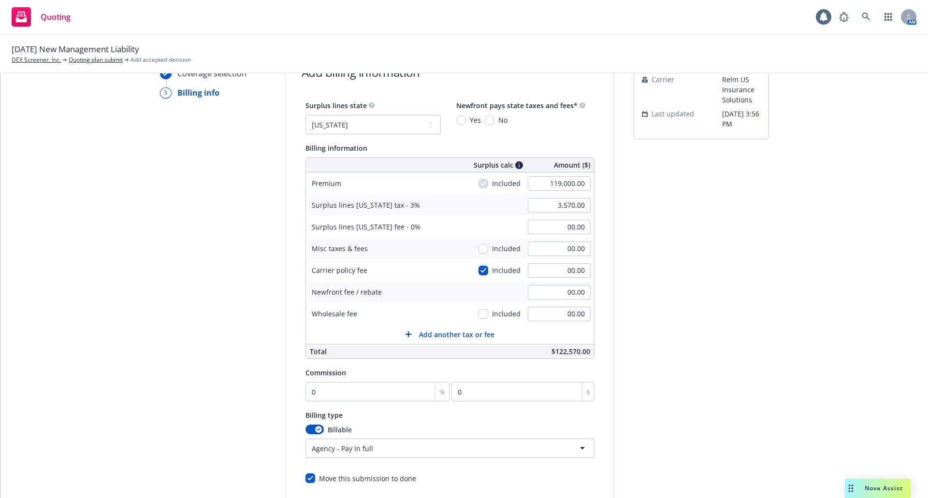
scroll to position [145, 0]
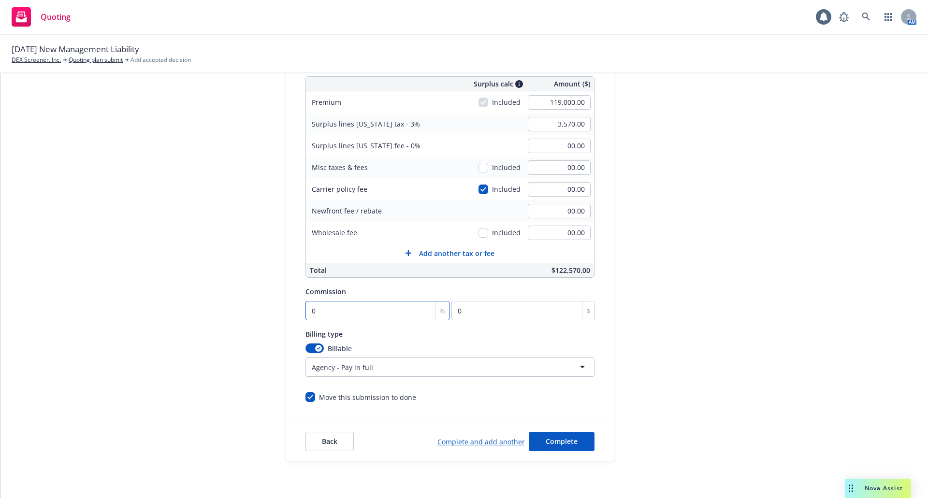
click at [319, 313] on input "0" at bounding box center [378, 310] width 145 height 19
type input "15"
type input "17850"
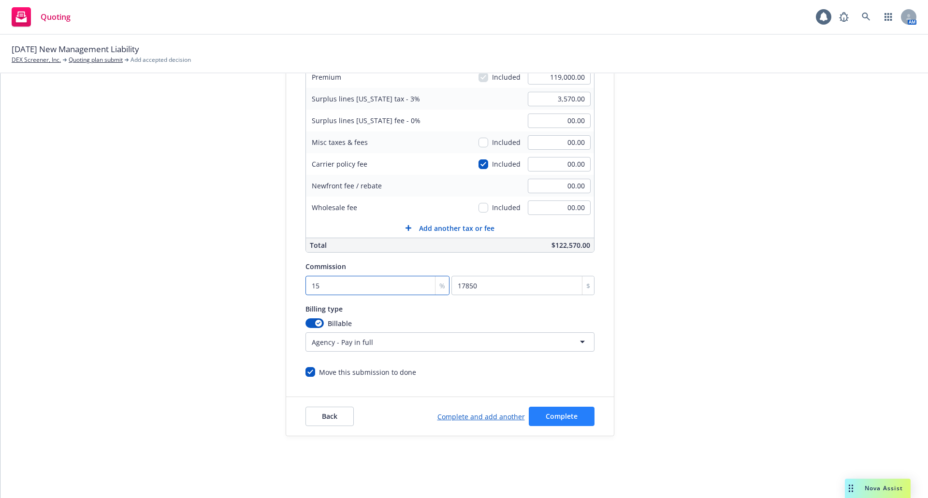
type input "15"
click at [552, 416] on span "Complete" at bounding box center [562, 416] width 32 height 9
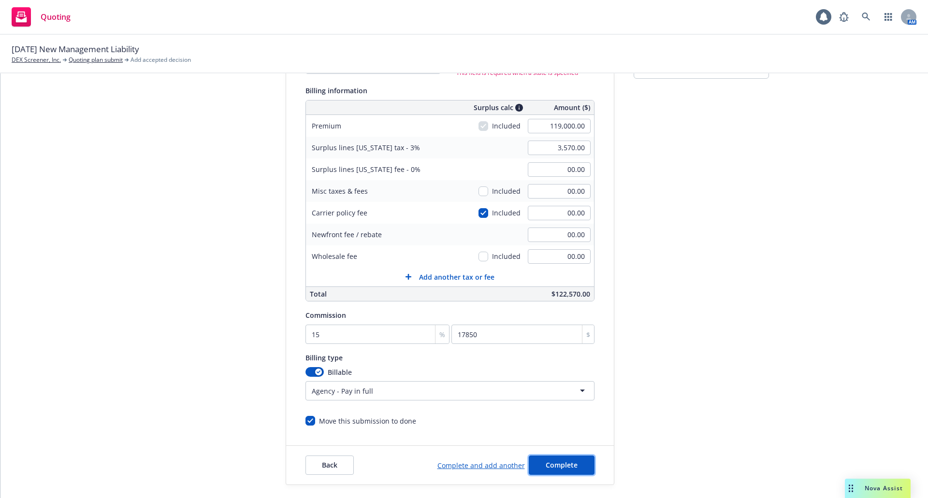
scroll to position [0, 0]
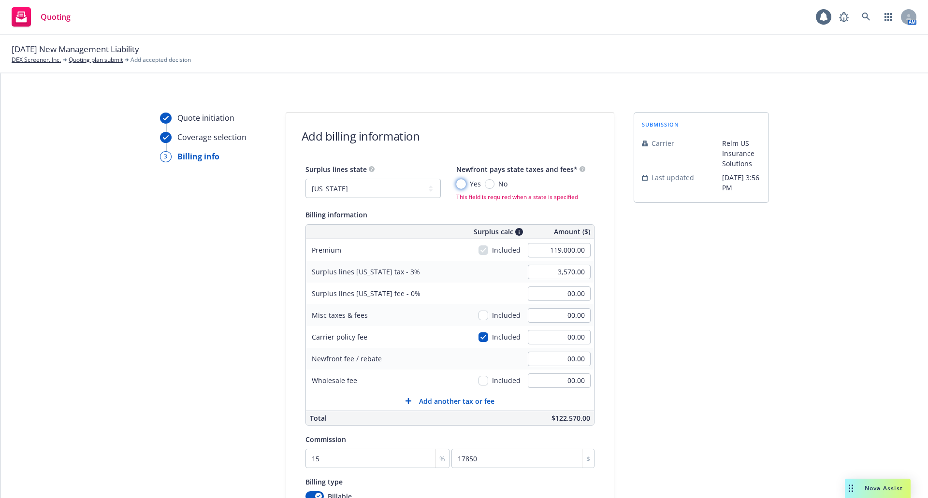
click at [458, 182] on input "Yes" at bounding box center [461, 184] width 10 height 10
radio input "true"
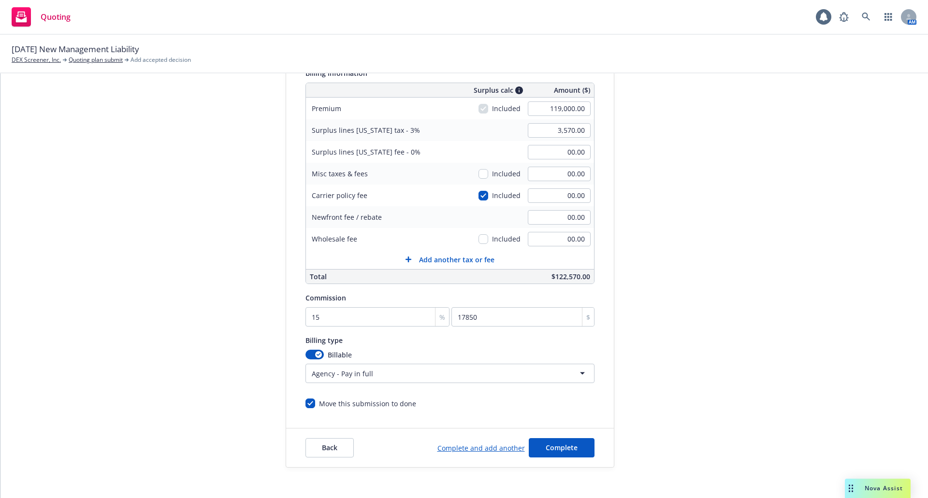
scroll to position [170, 0]
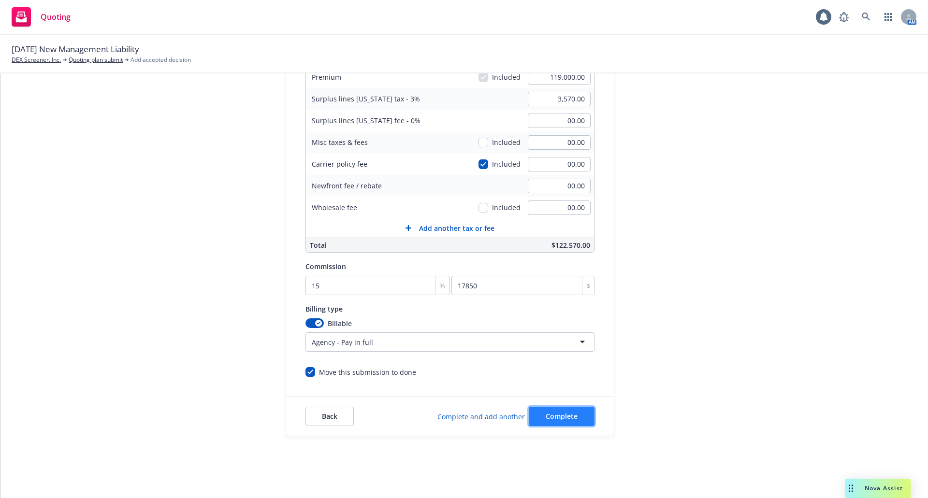
click at [571, 418] on span "Complete" at bounding box center [562, 416] width 32 height 9
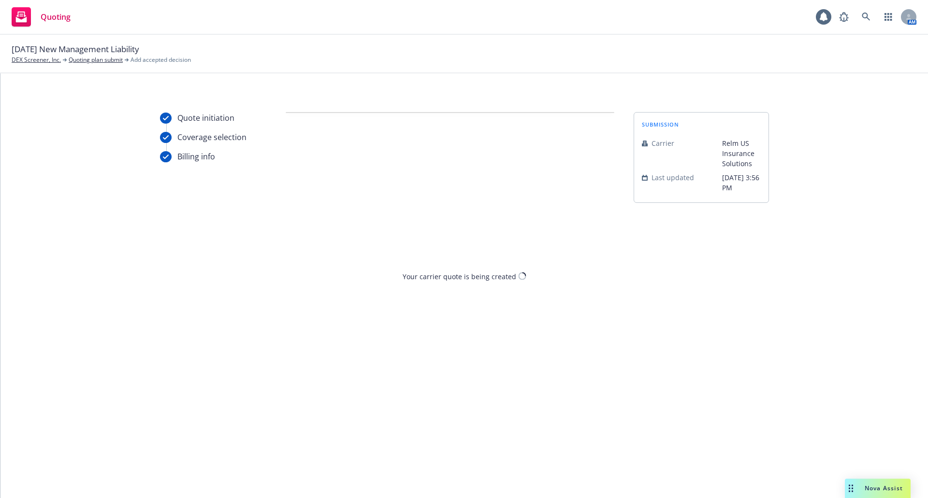
scroll to position [0, 0]
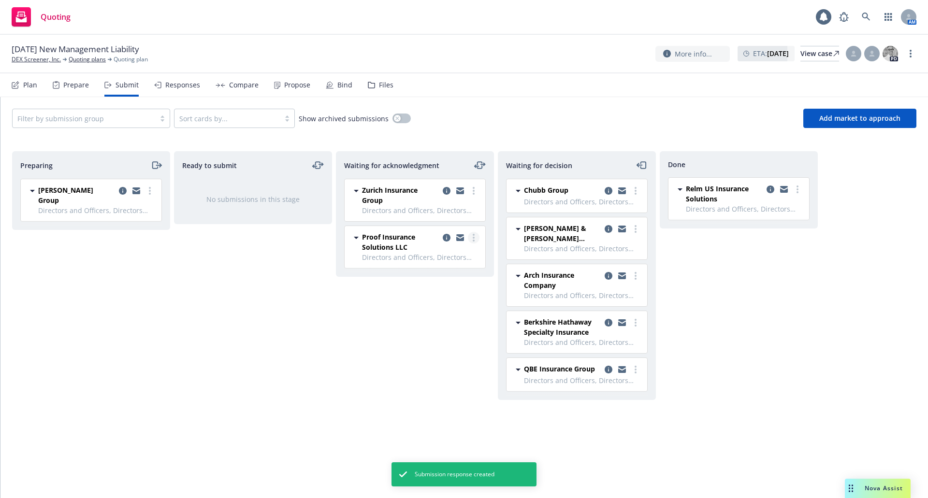
click at [475, 240] on link "more" at bounding box center [474, 238] width 12 height 12
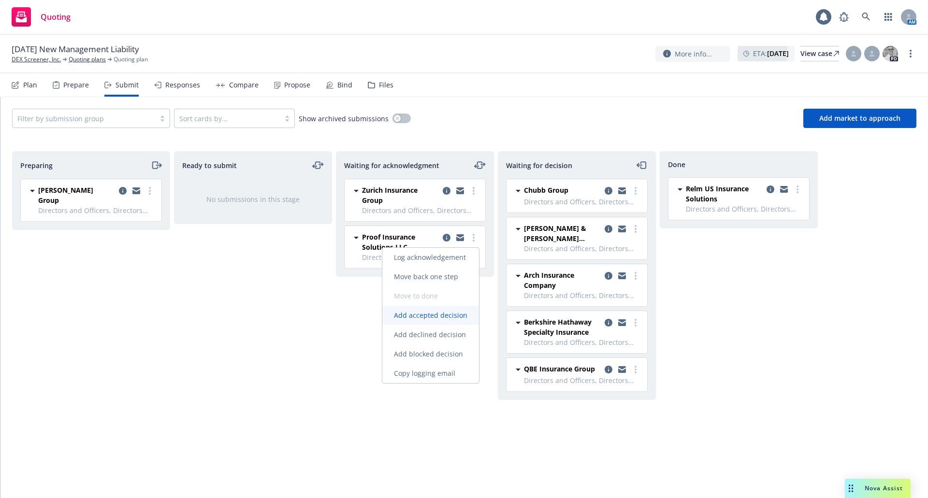
click at [454, 314] on span "Add accepted decision" at bounding box center [430, 315] width 97 height 9
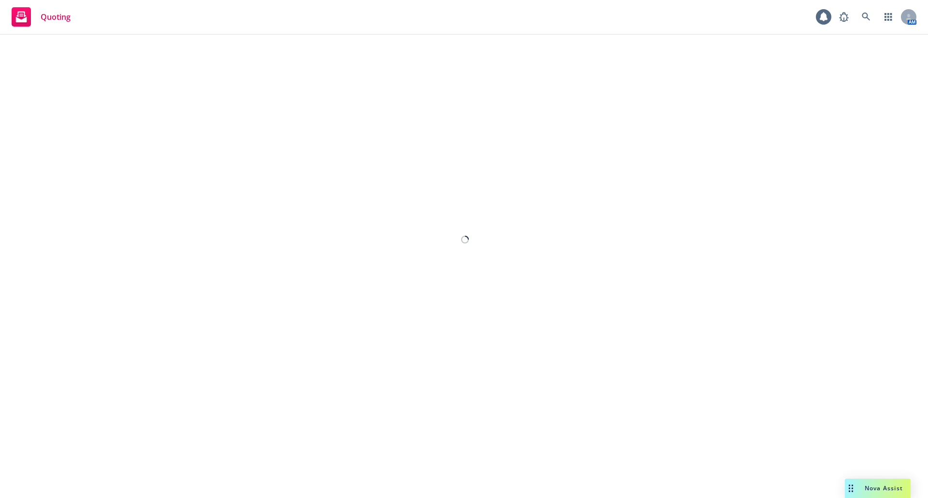
select select "12"
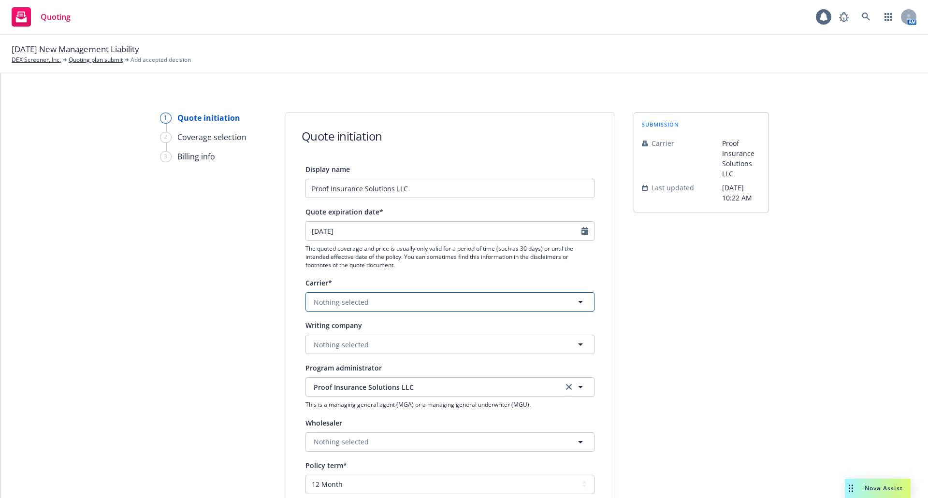
click at [424, 305] on button "Nothing selected" at bounding box center [450, 301] width 289 height 19
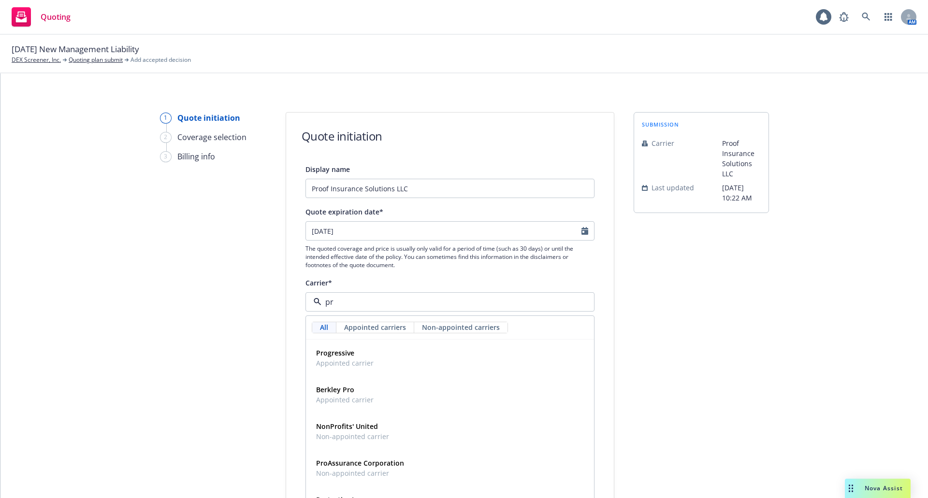
type input "p"
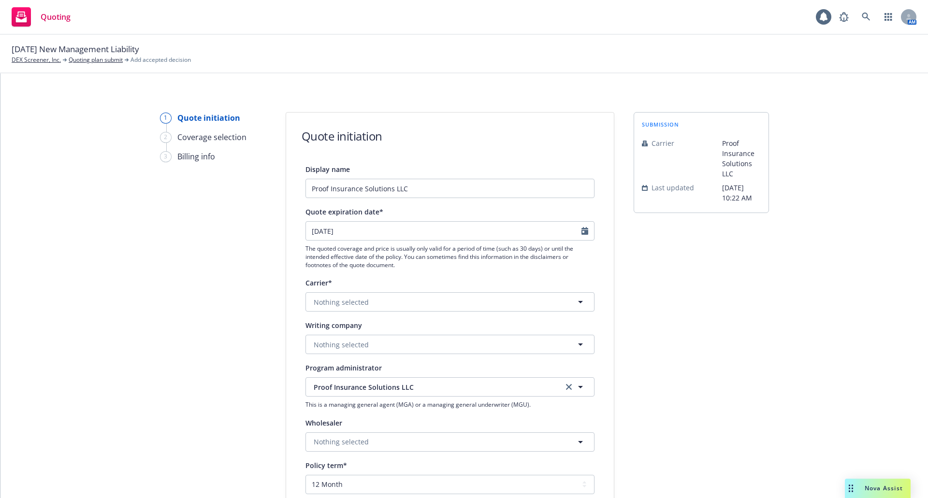
click at [238, 241] on div "1 Quote initiation 2 Coverage selection 3 Billing info" at bounding box center [213, 436] width 106 height 648
click at [331, 301] on span "Nothing selected" at bounding box center [341, 302] width 55 height 10
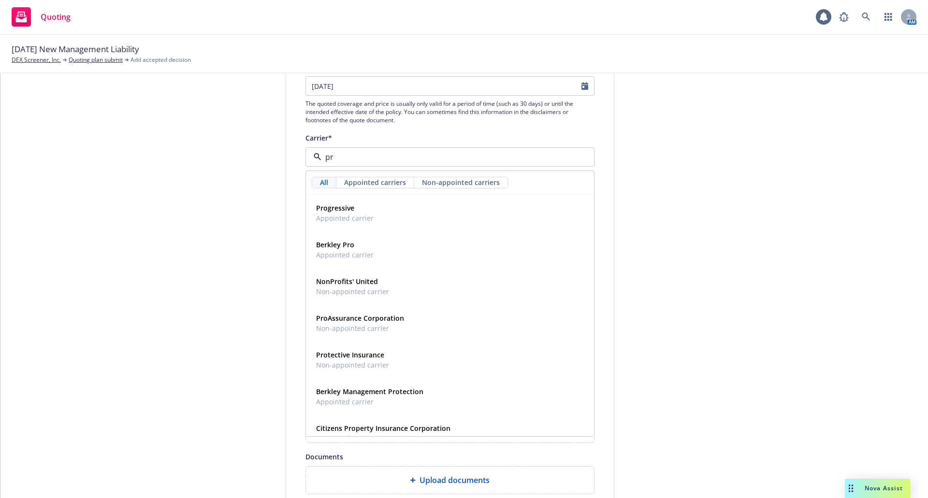
type input "p"
click at [232, 306] on div "1 Quote initiation 2 Coverage selection 3 Billing info" at bounding box center [213, 291] width 106 height 648
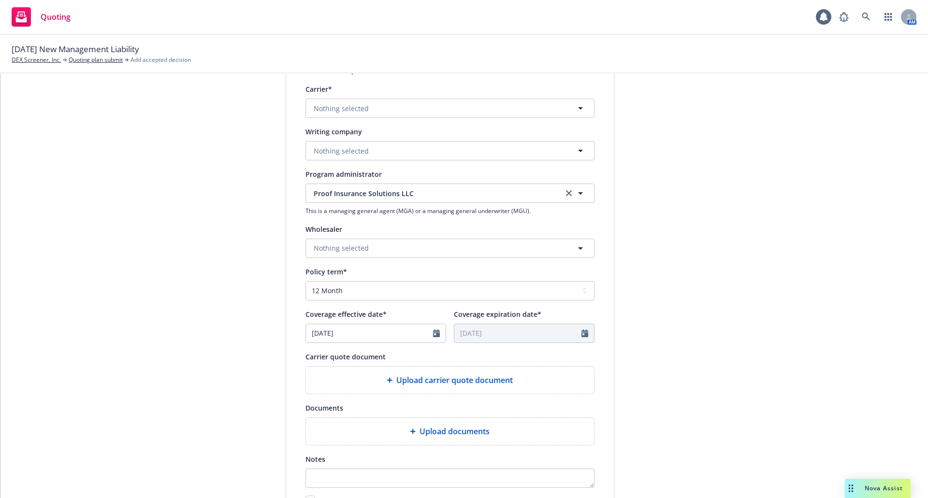
scroll to position [242, 0]
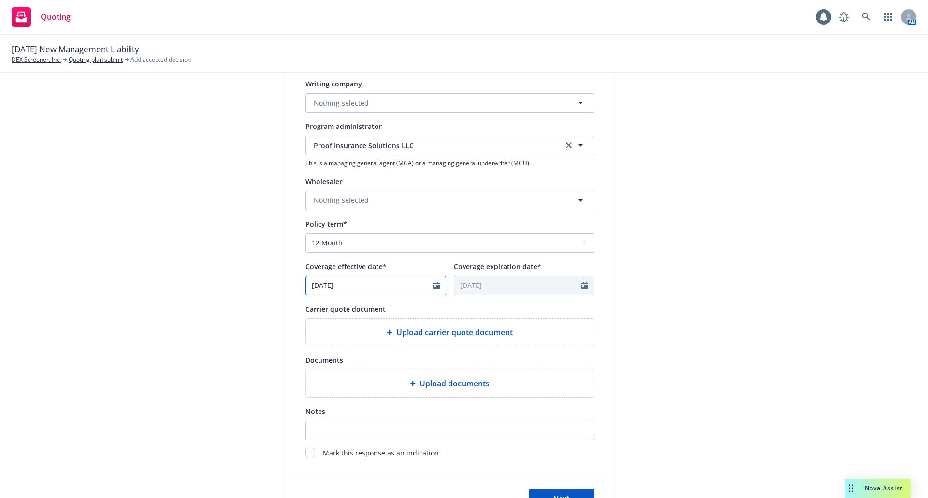
click at [433, 287] on icon "Calendar" at bounding box center [436, 286] width 7 height 8
select select "10"
click at [391, 393] on td "31" at bounding box center [395, 400] width 15 height 15
type input "[DATE]"
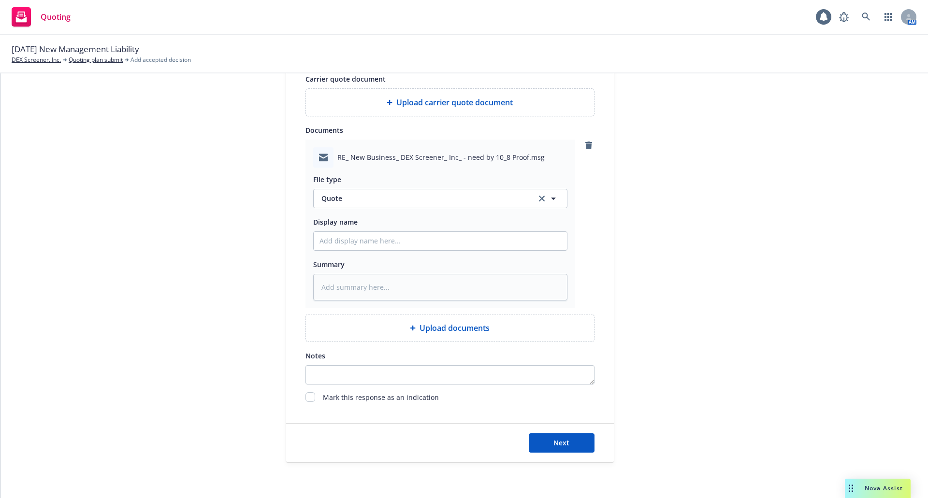
scroll to position [498, 0]
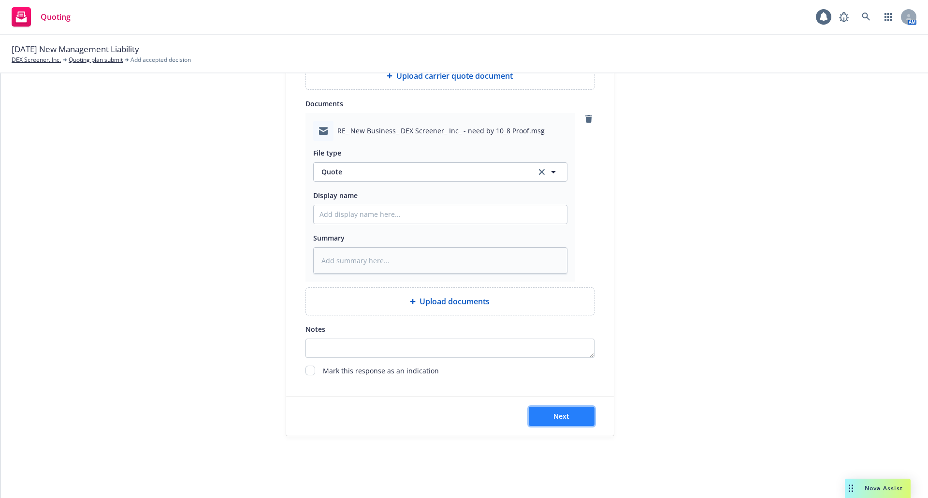
click at [564, 419] on span "Next" at bounding box center [562, 416] width 16 height 9
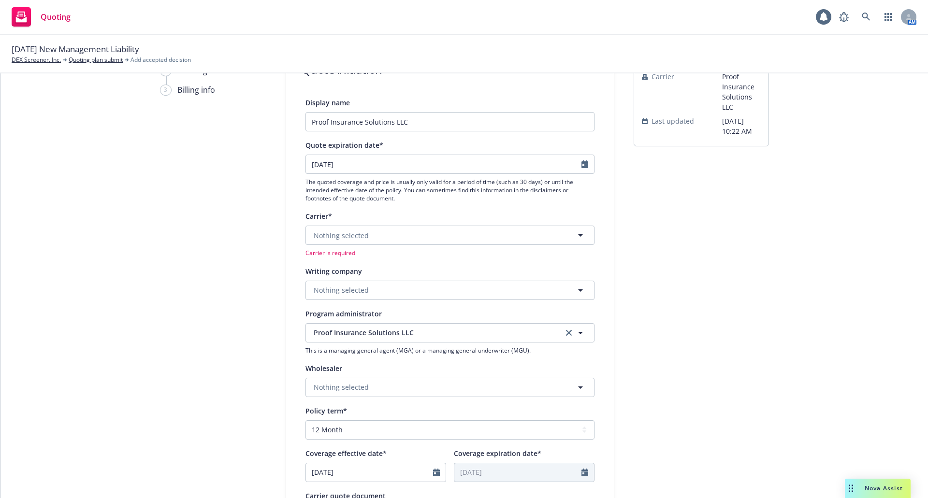
scroll to position [0, 0]
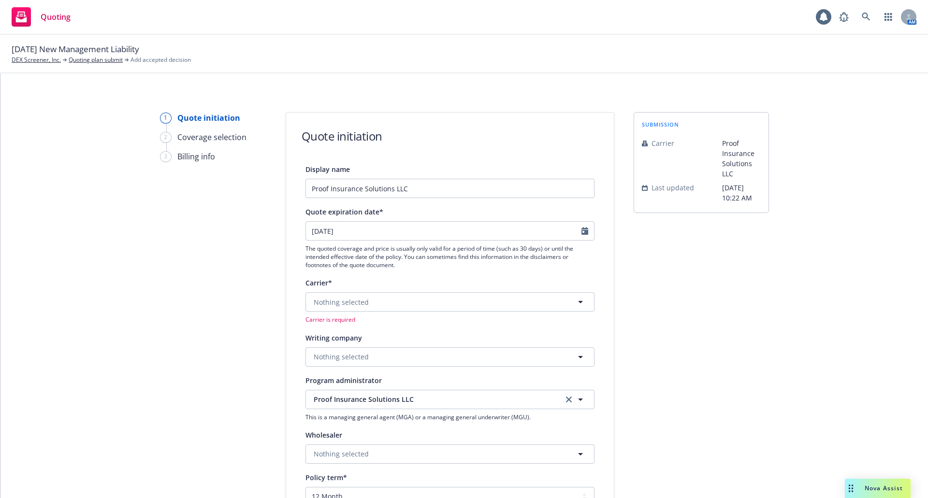
type textarea "x"
